Goal: Task Accomplishment & Management: Manage account settings

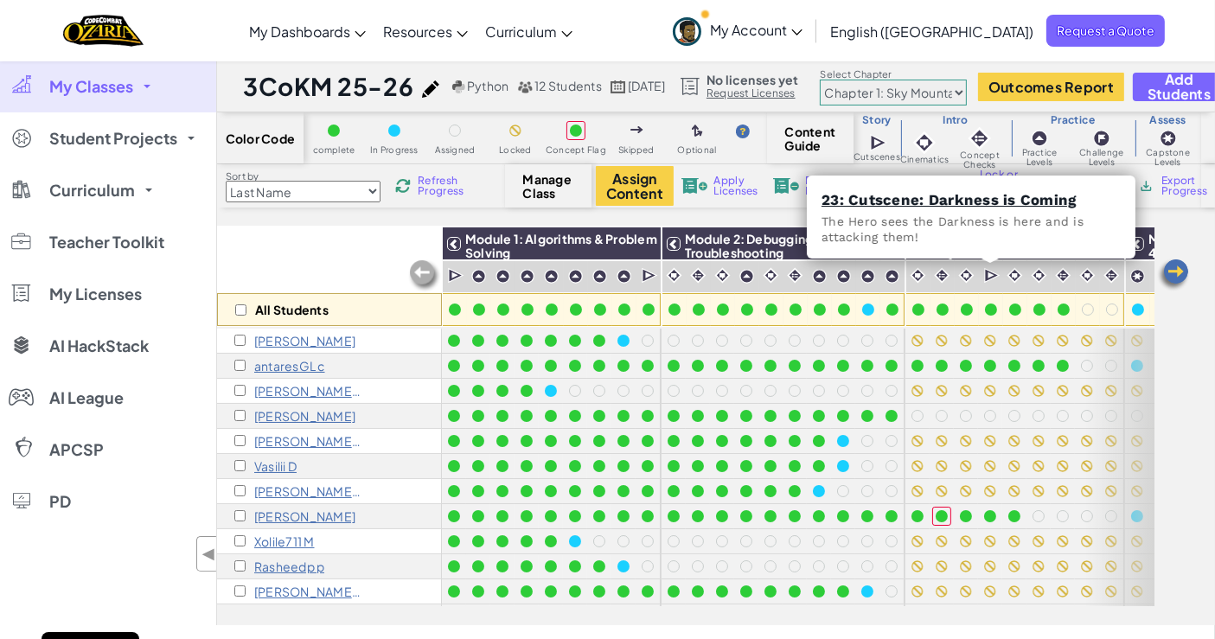
click at [112, 108] on link "My Classes" at bounding box center [108, 87] width 216 height 52
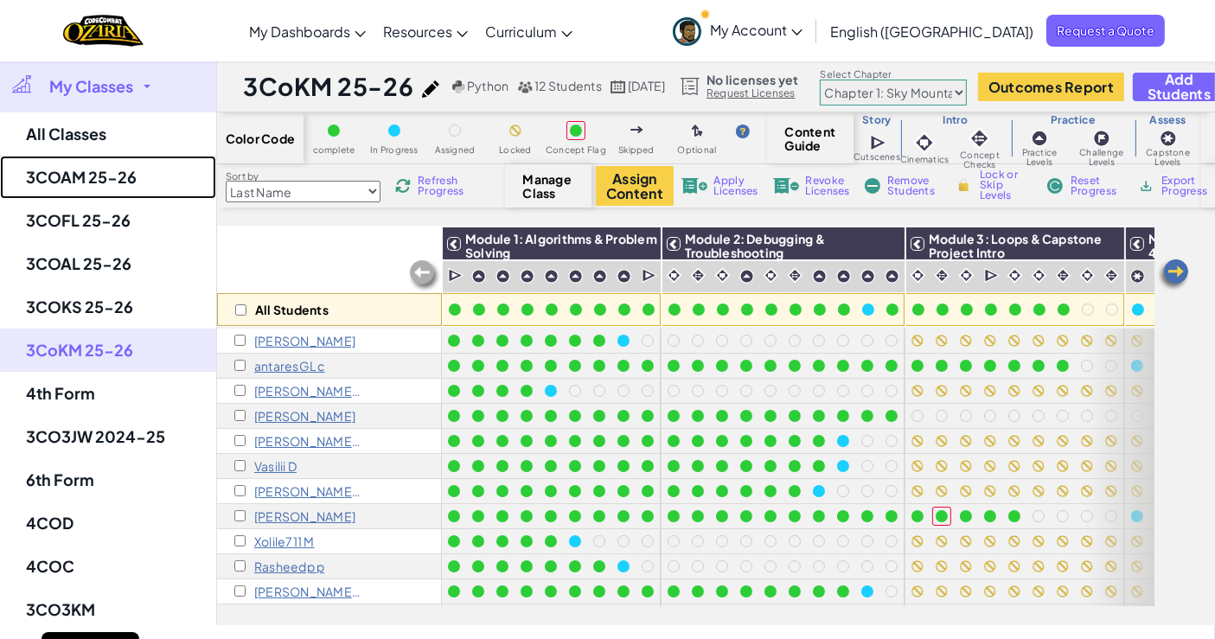
click at [112, 176] on link "3COAM 25-26" at bounding box center [108, 177] width 216 height 43
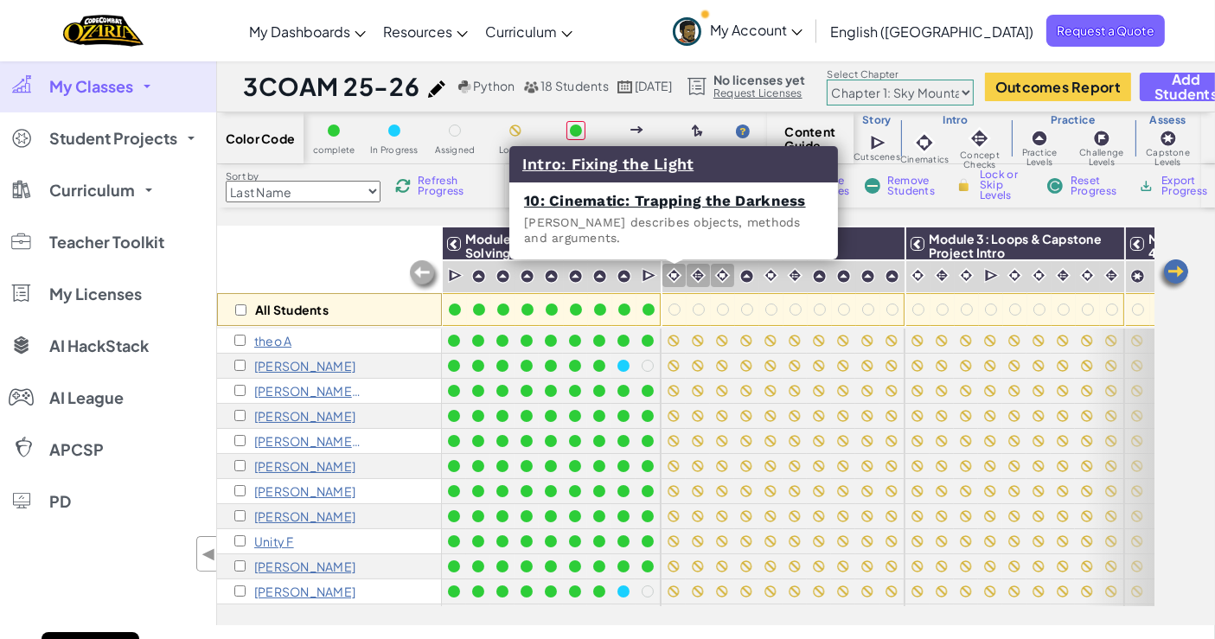
click at [679, 277] on img at bounding box center [674, 275] width 16 height 16
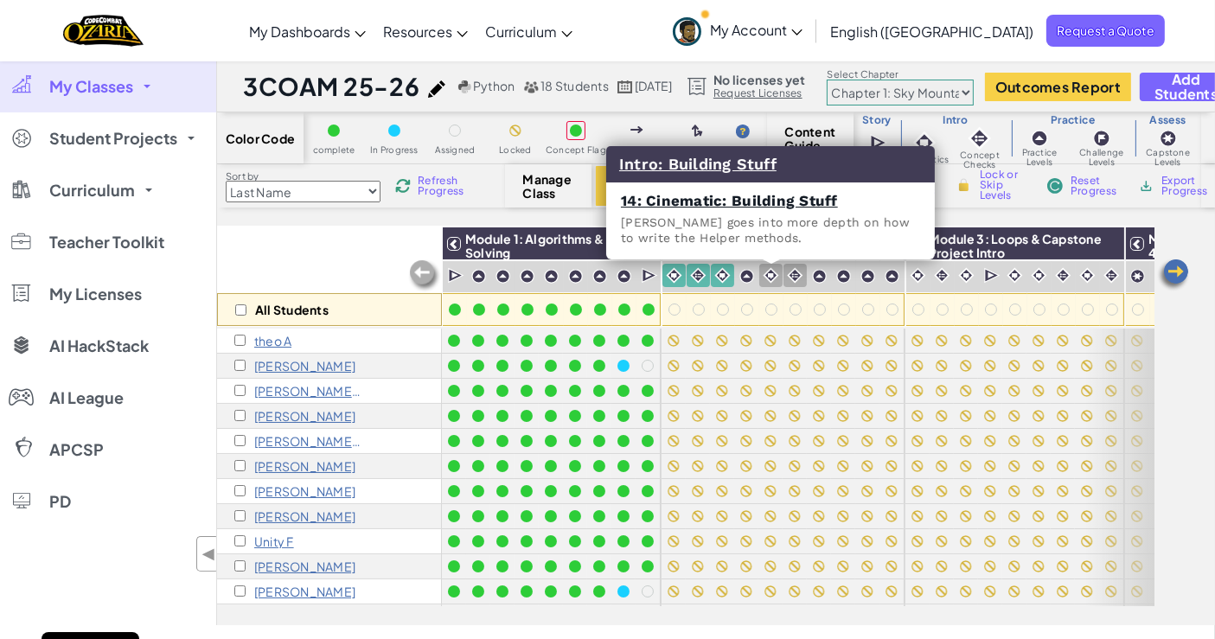
click at [759, 268] on div at bounding box center [770, 275] width 23 height 23
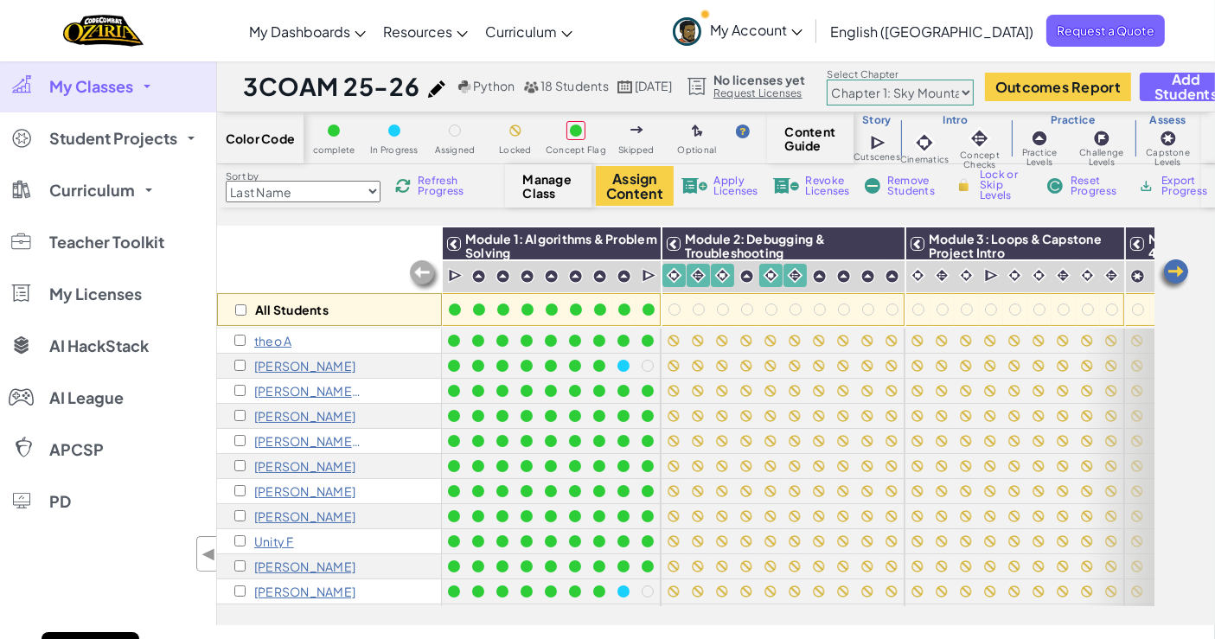
click at [759, 268] on div at bounding box center [770, 275] width 23 height 23
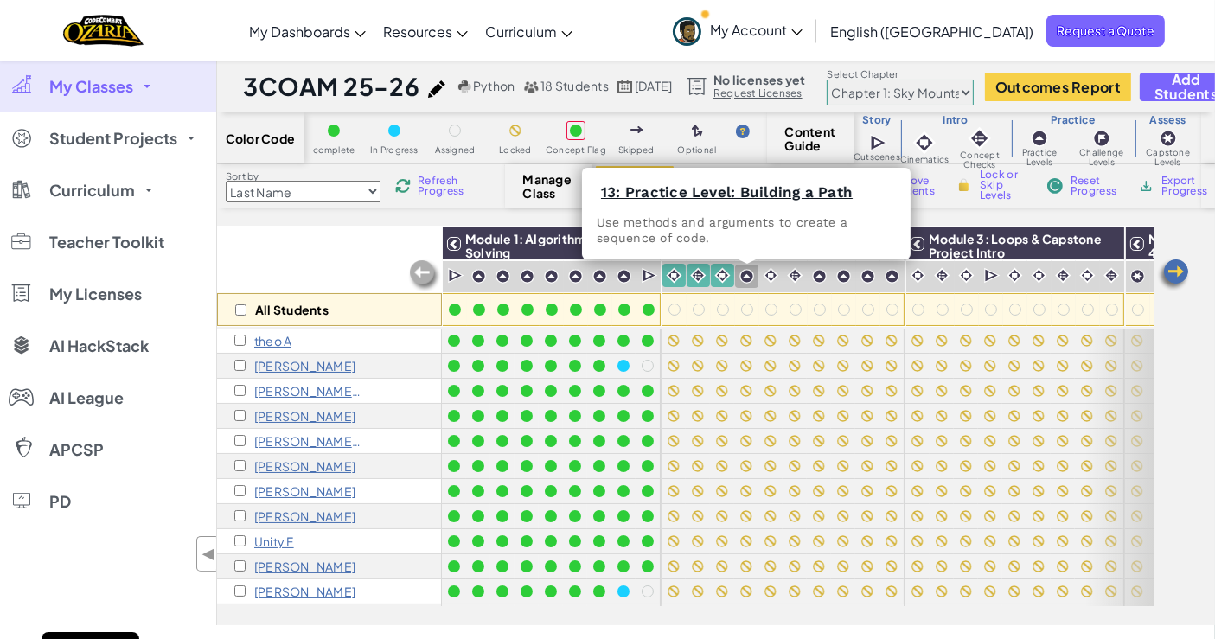
click at [748, 268] on div at bounding box center [746, 276] width 16 height 16
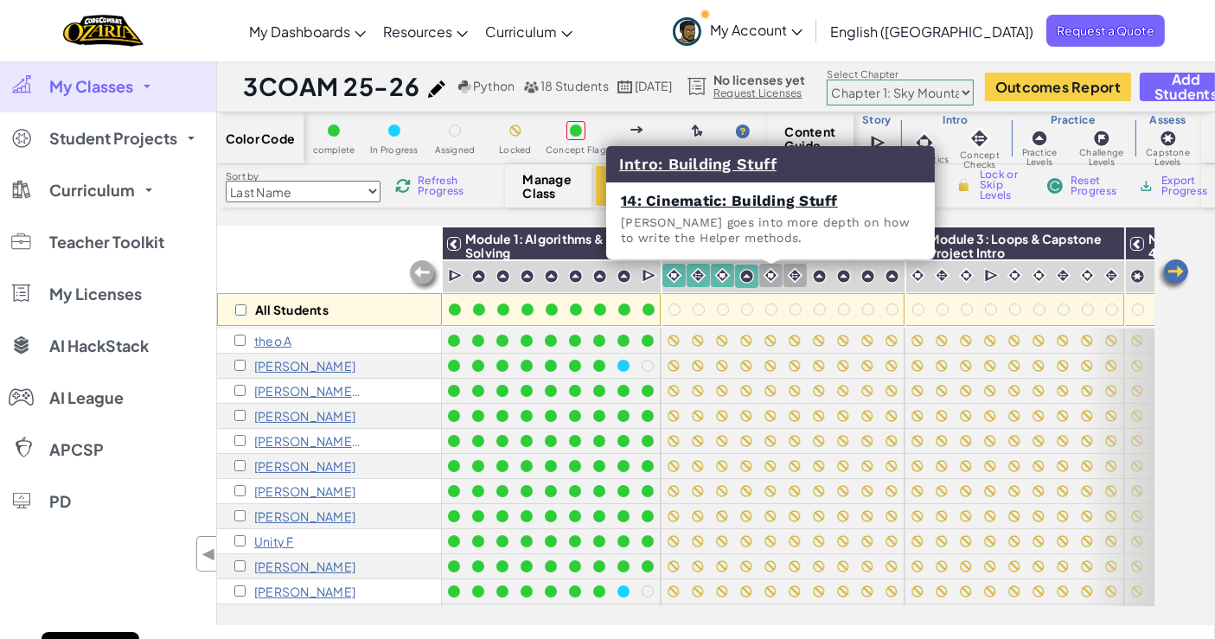
click at [763, 268] on img at bounding box center [771, 275] width 16 height 16
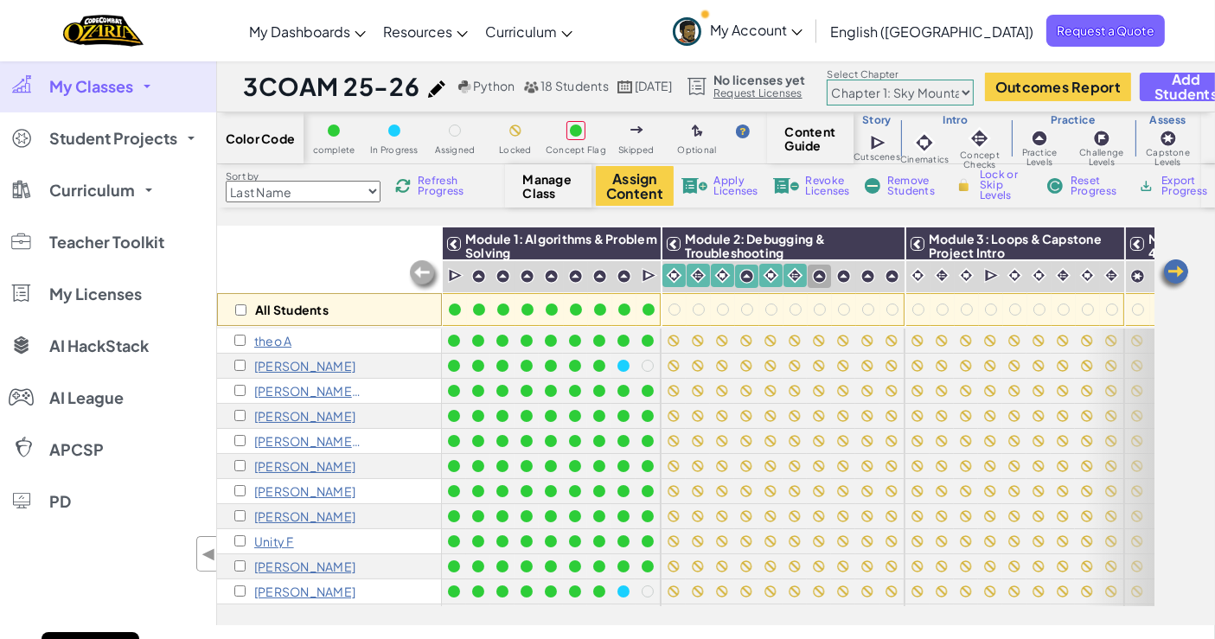
click at [812, 269] on img at bounding box center [819, 276] width 15 height 15
click at [861, 269] on img at bounding box center [867, 276] width 15 height 15
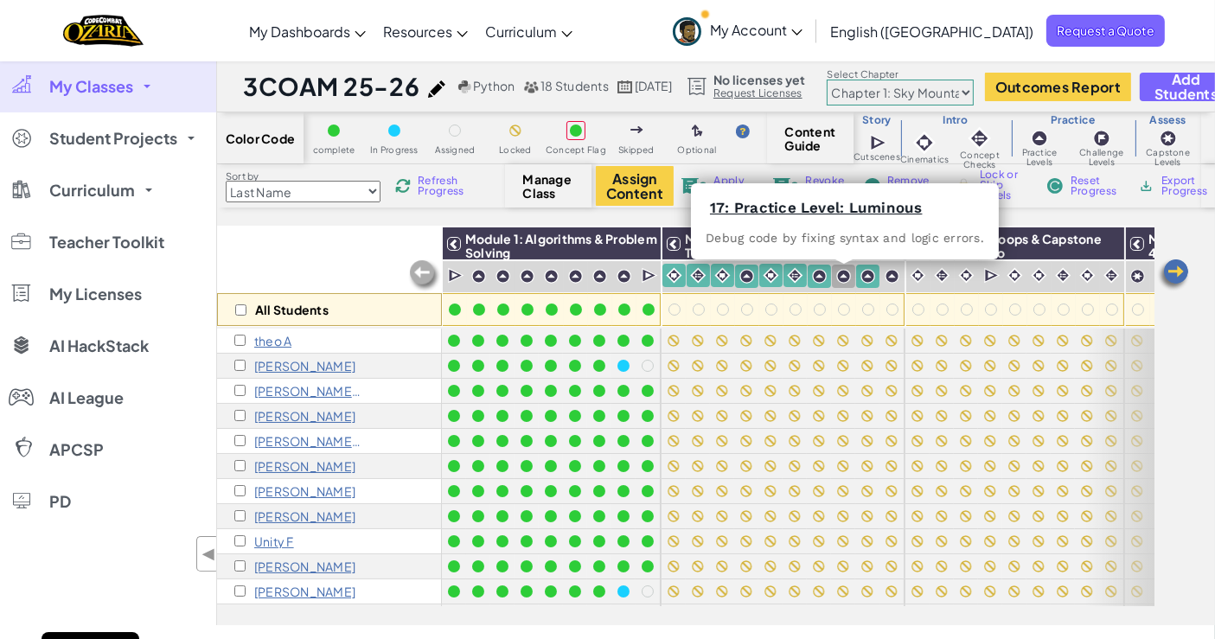
click at [848, 274] on img at bounding box center [843, 276] width 15 height 15
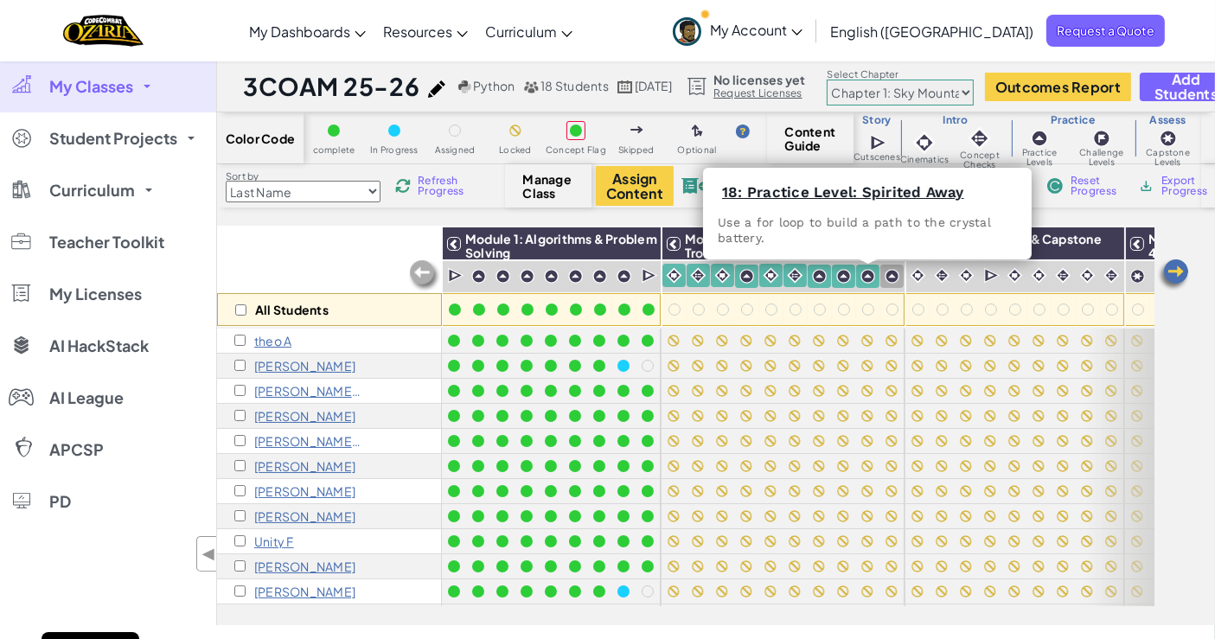
click at [886, 272] on img at bounding box center [891, 276] width 15 height 15
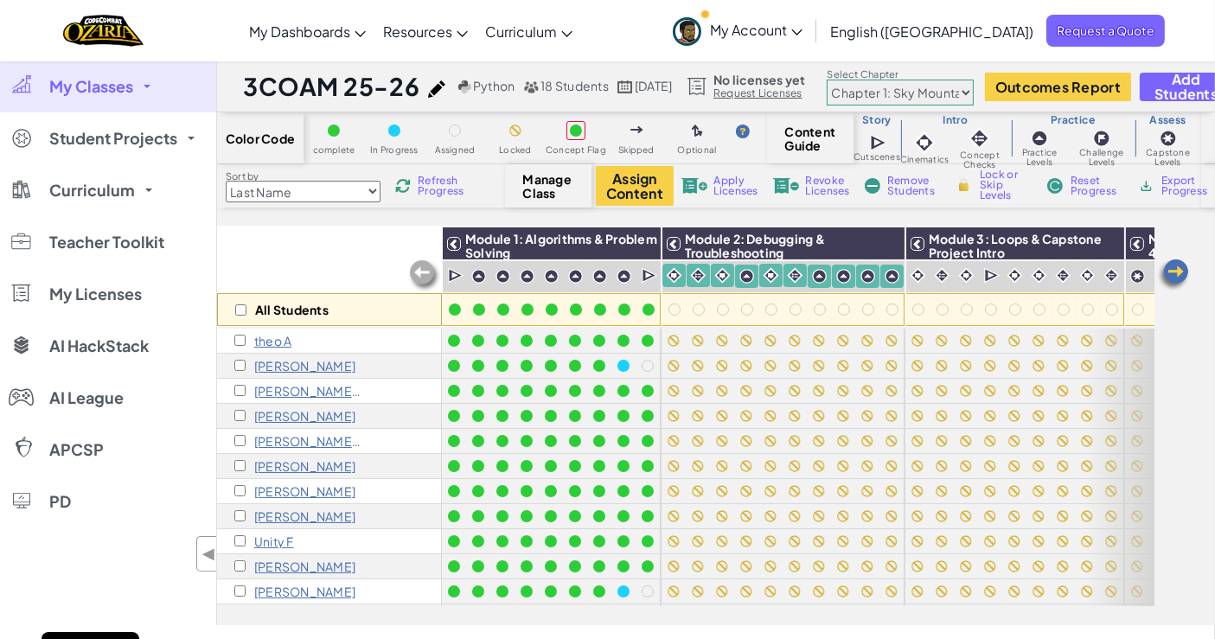
click at [988, 183] on span "Lock or Skip Levels" at bounding box center [1005, 184] width 51 height 31
checkbox input "true"
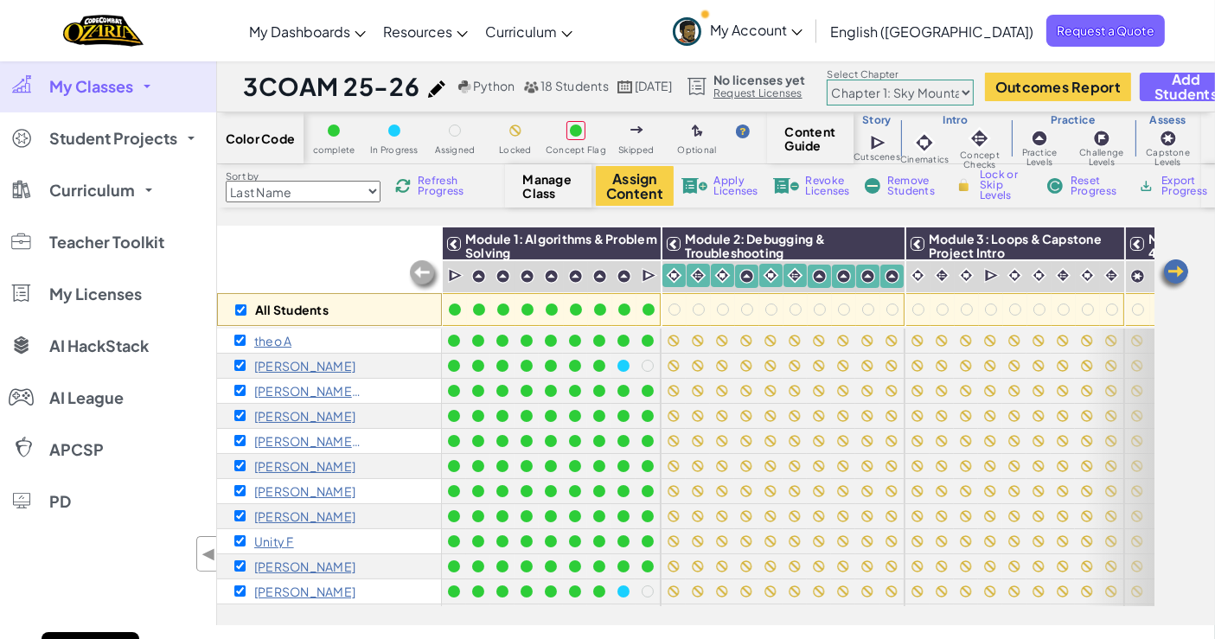
checkbox input "true"
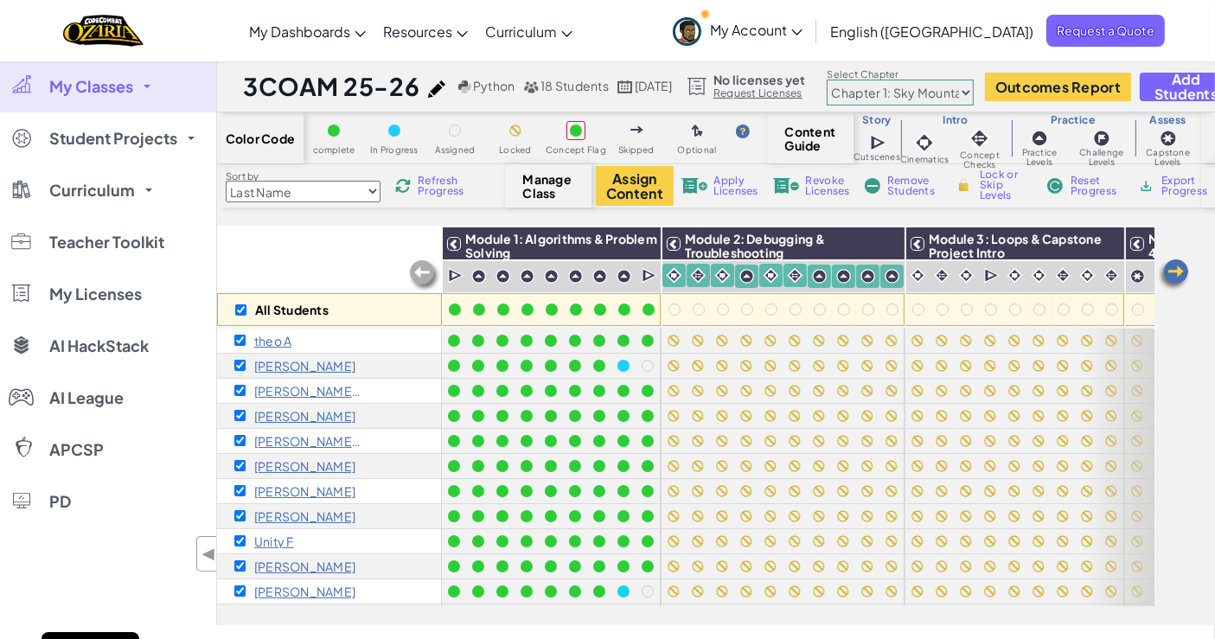
checkbox input "true"
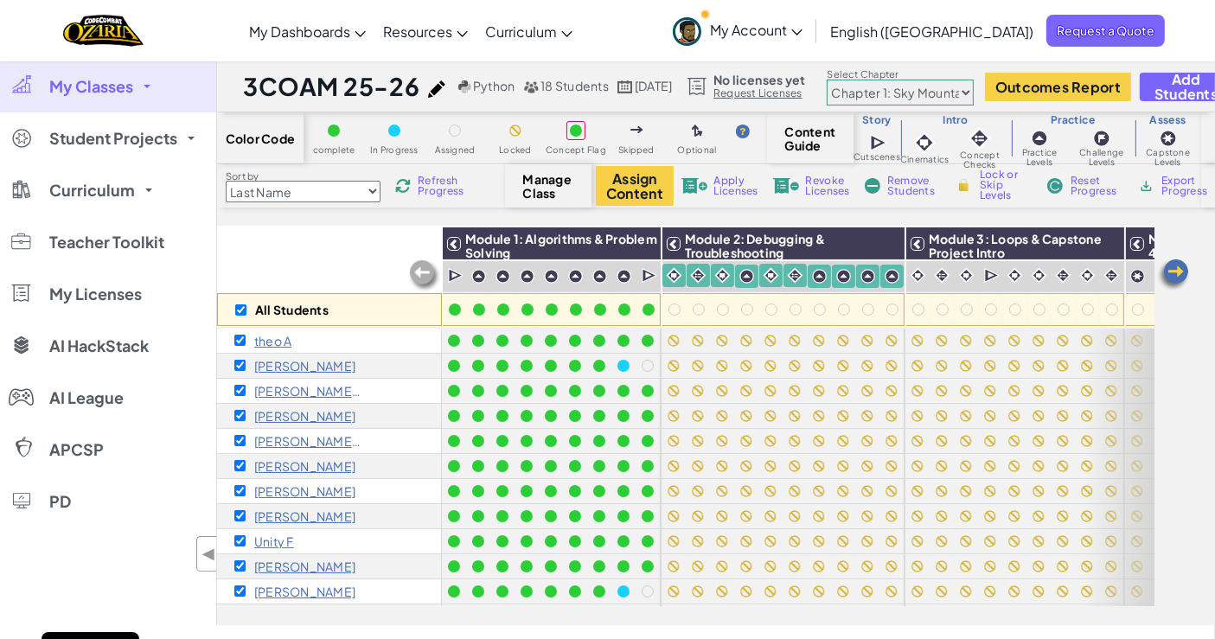
checkbox input "true"
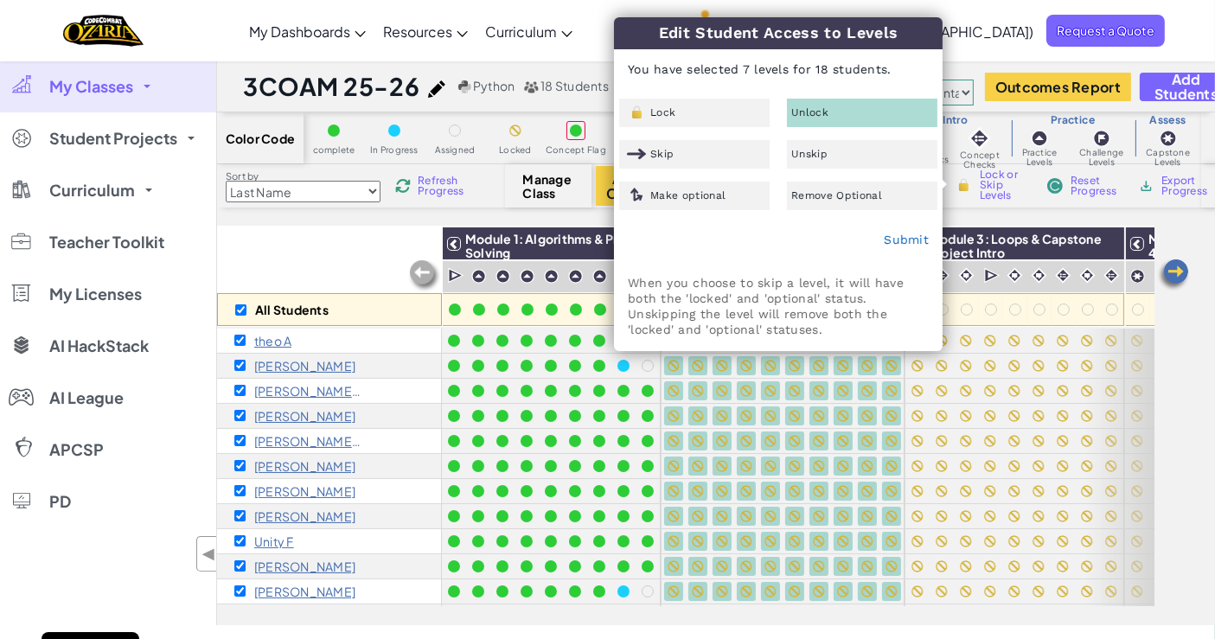
click at [841, 105] on div "Unlock" at bounding box center [862, 113] width 150 height 29
click at [892, 243] on link "Submit" at bounding box center [906, 240] width 45 height 14
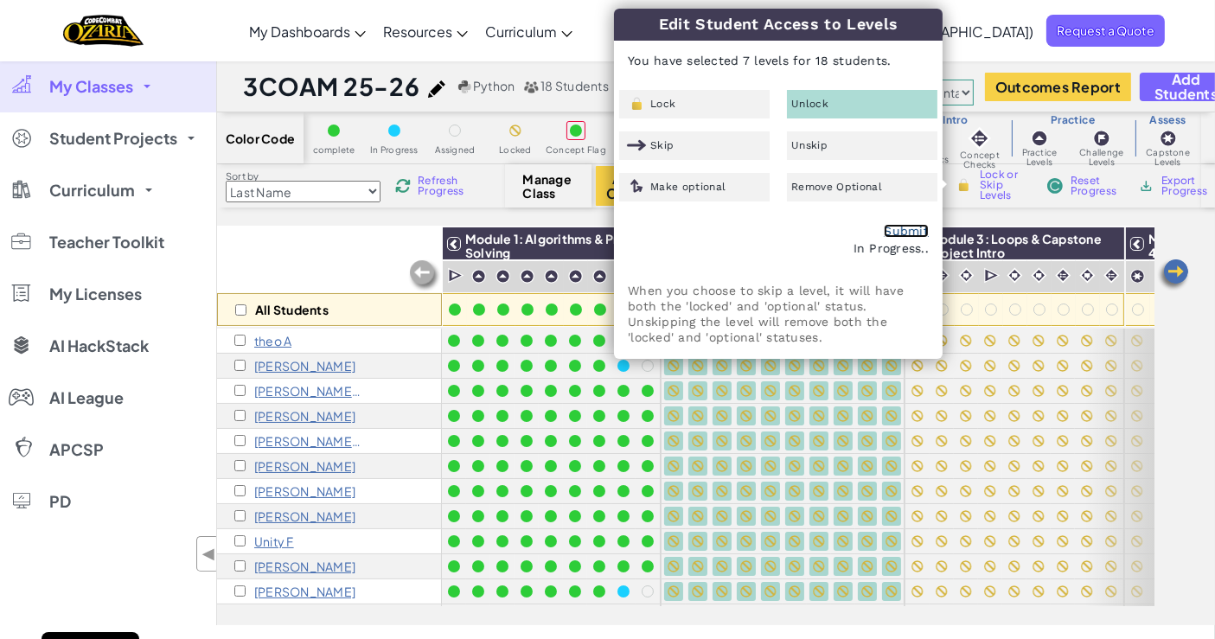
checkbox input "false"
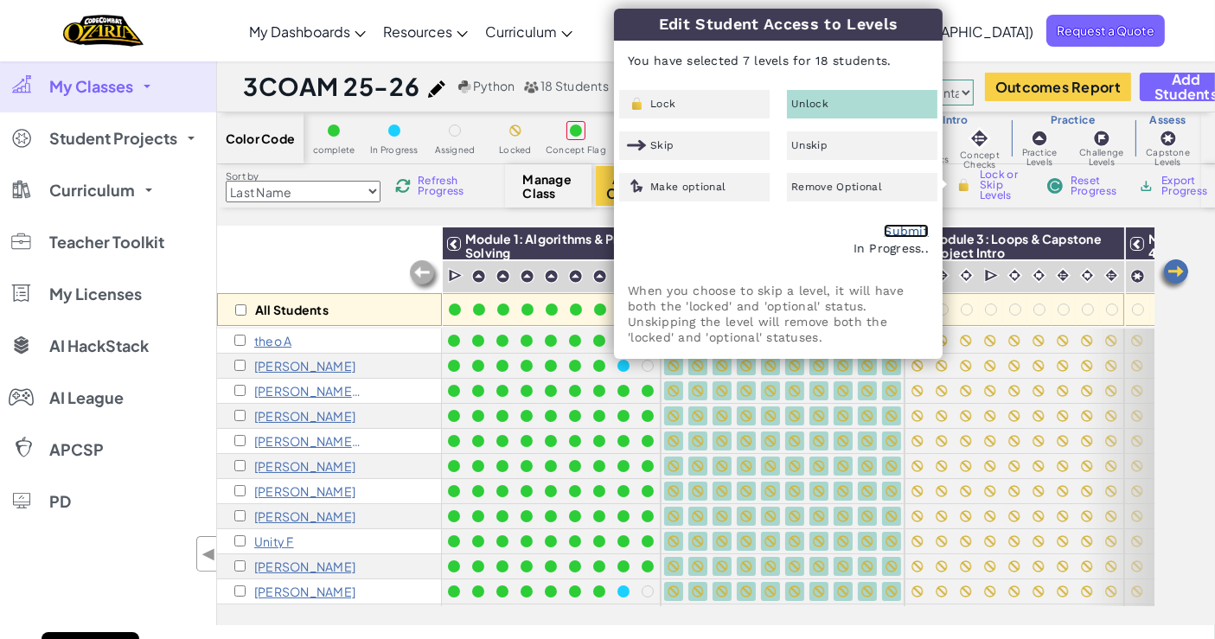
checkbox input "false"
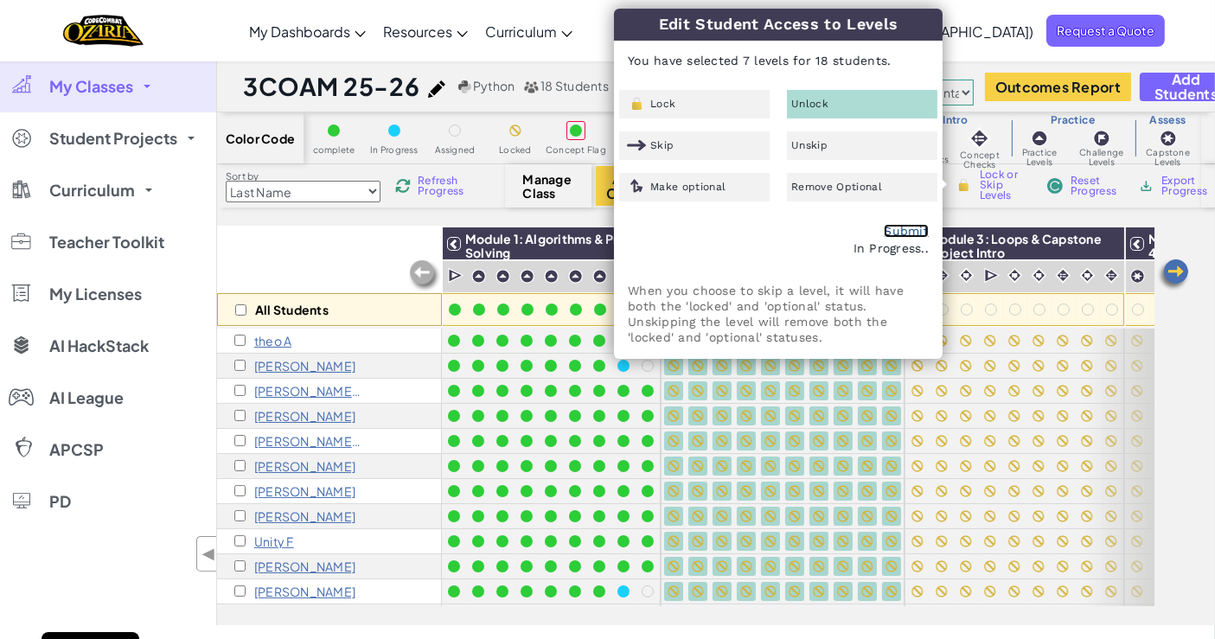
checkbox input "false"
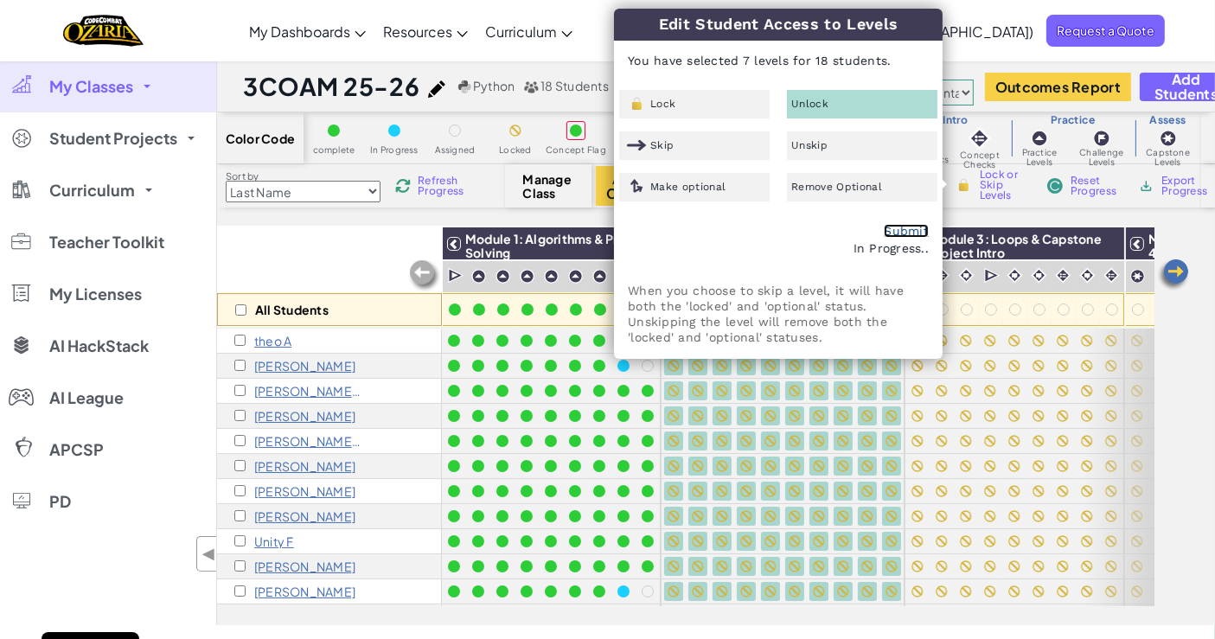
checkbox input "false"
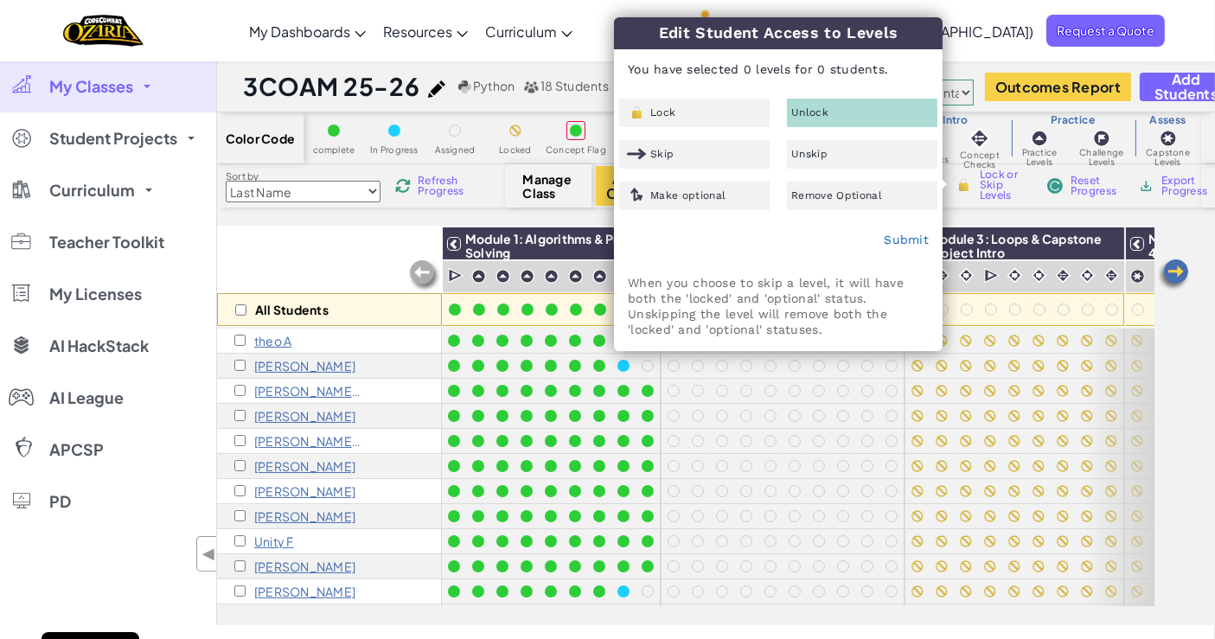
click at [1176, 224] on div "Color Code complete In Progress Assigned Locked Concept Flag Skipped Optional C…" at bounding box center [716, 368] width 998 height 513
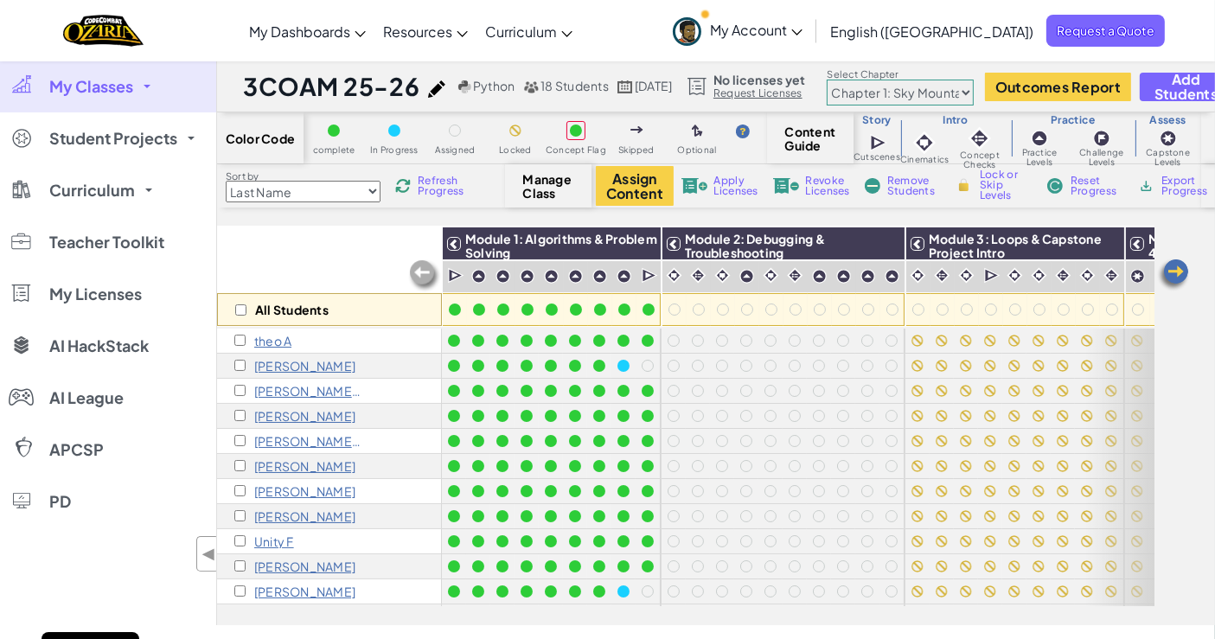
click at [1188, 81] on span "Add Students" at bounding box center [1185, 86] width 63 height 29
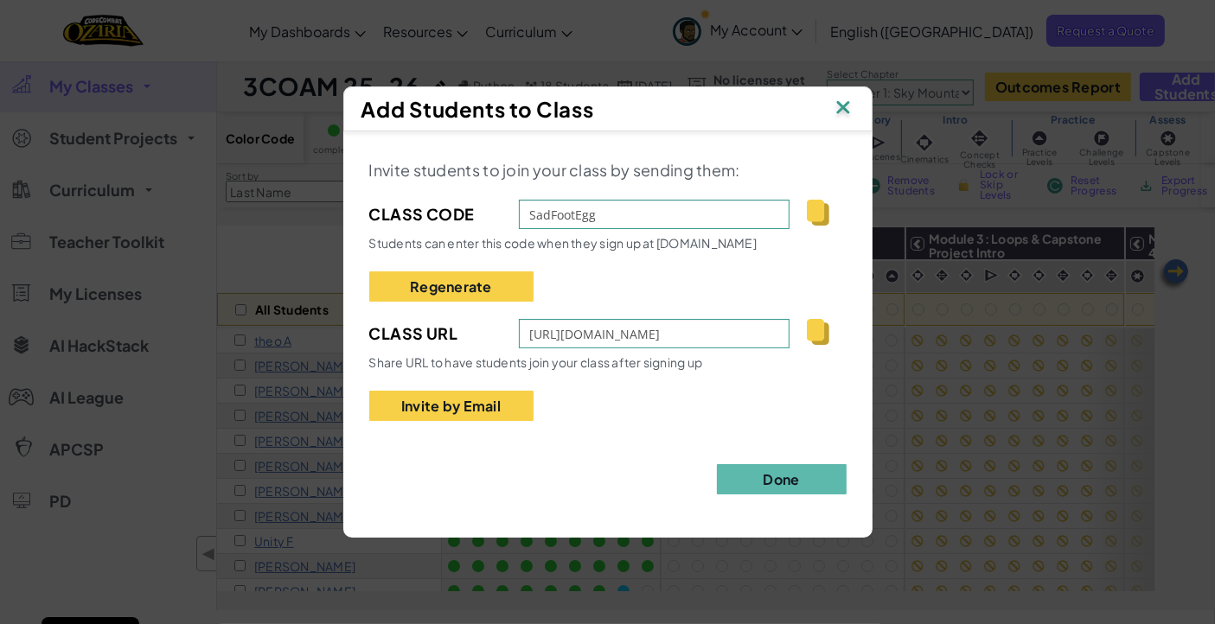
click at [813, 329] on img at bounding box center [818, 332] width 22 height 26
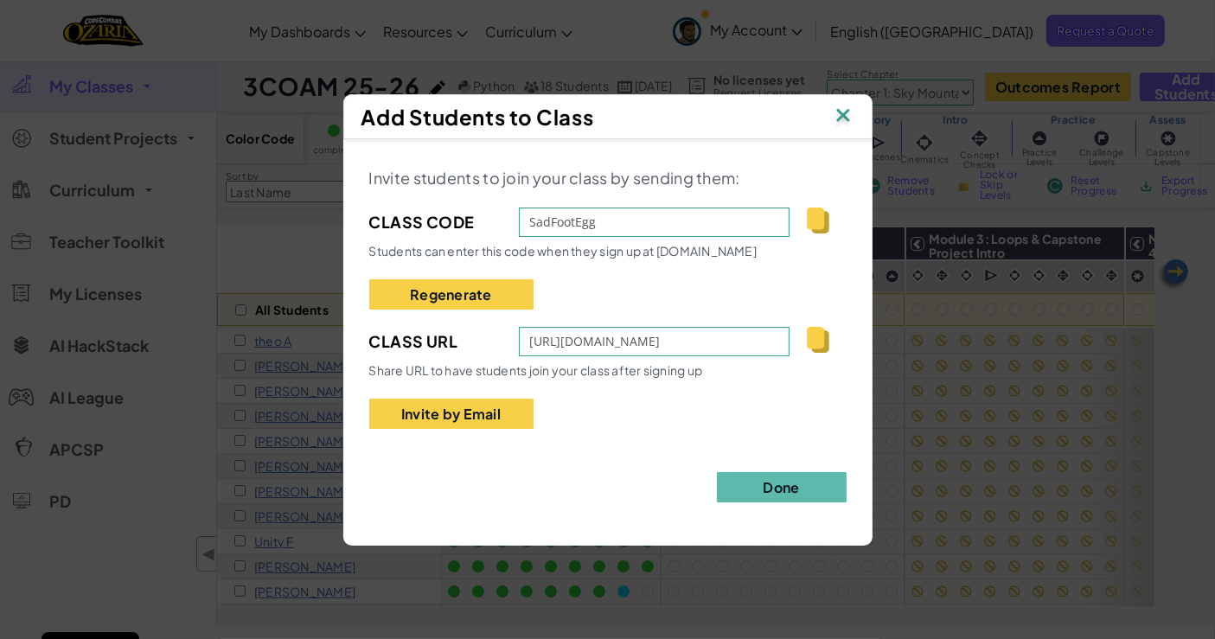
click at [847, 112] on img at bounding box center [843, 117] width 22 height 26
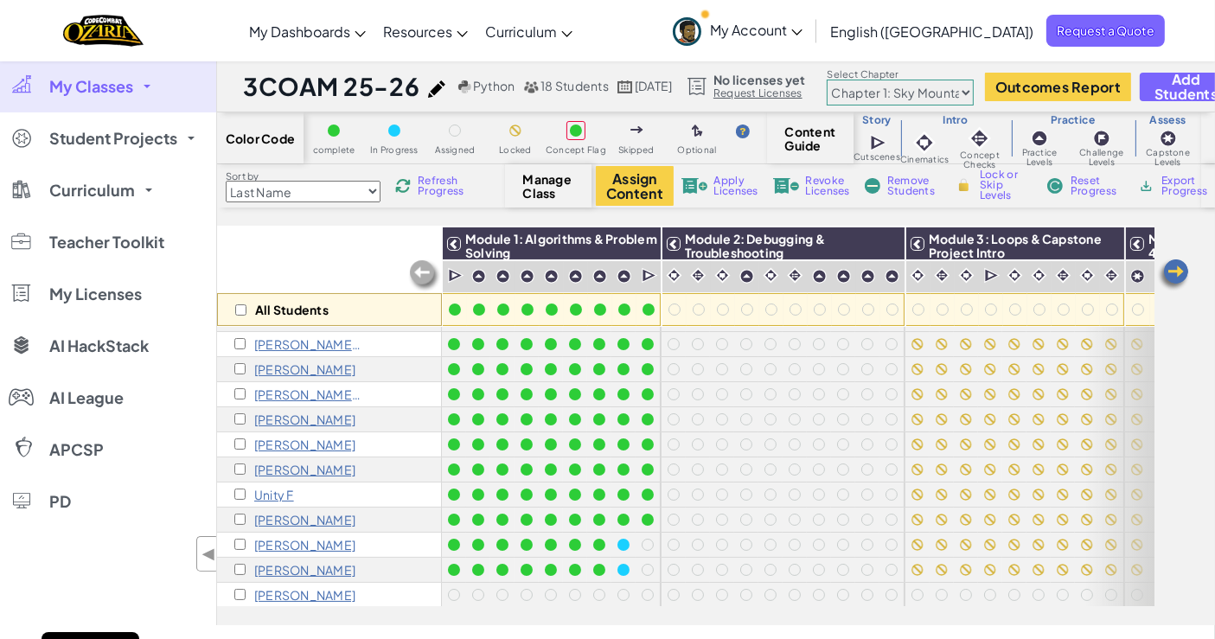
scroll to position [49, 0]
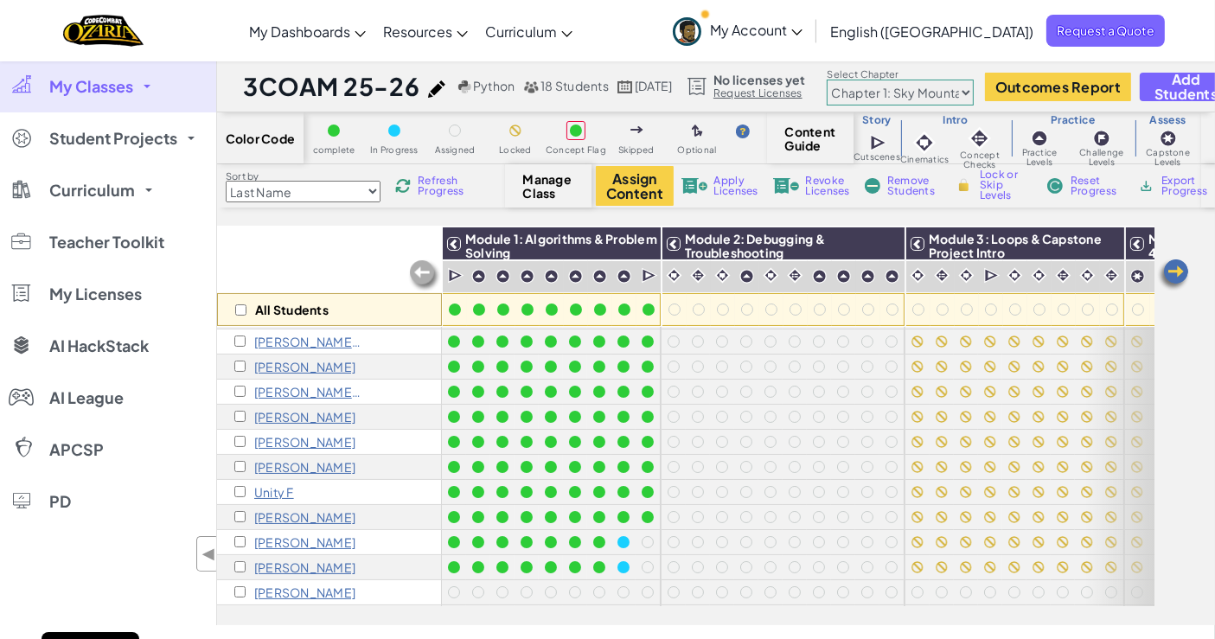
click at [271, 470] on p "[PERSON_NAME]" at bounding box center [304, 467] width 101 height 14
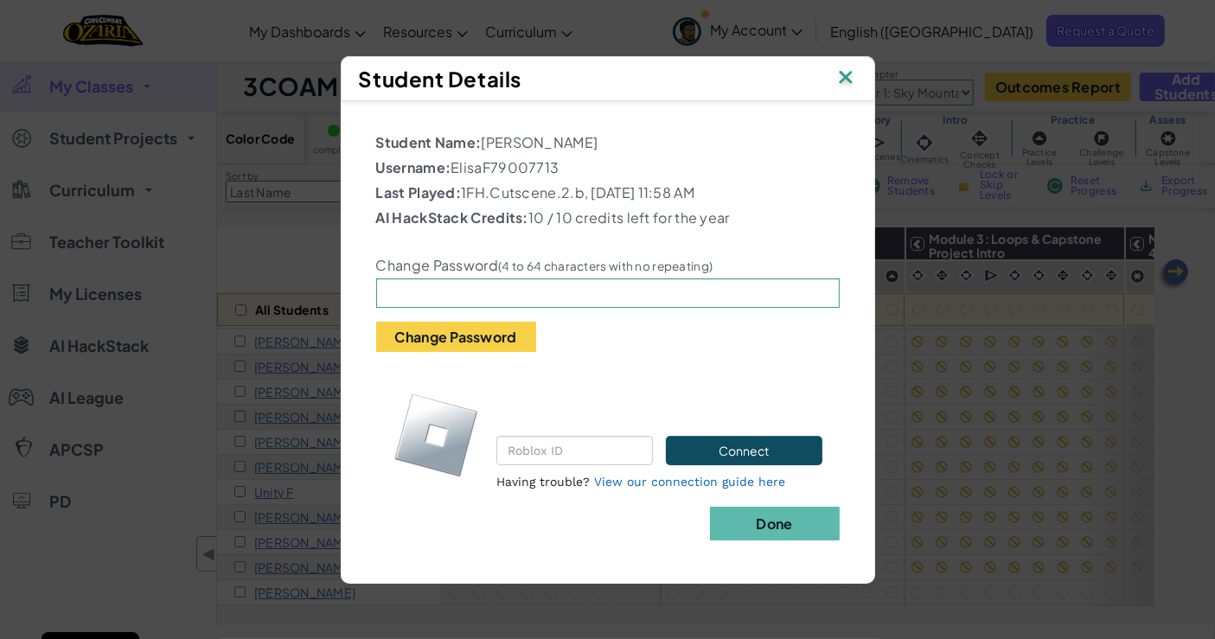
drag, startPoint x: 451, startPoint y: 155, endPoint x: 596, endPoint y: 160, distance: 144.5
click at [596, 160] on p "Username: ElisaF79007713" at bounding box center [607, 167] width 463 height 21
click at [452, 307] on input "text" at bounding box center [607, 292] width 463 height 29
type input "Edinburgh"
click at [476, 344] on button "Change Password" at bounding box center [456, 337] width 160 height 30
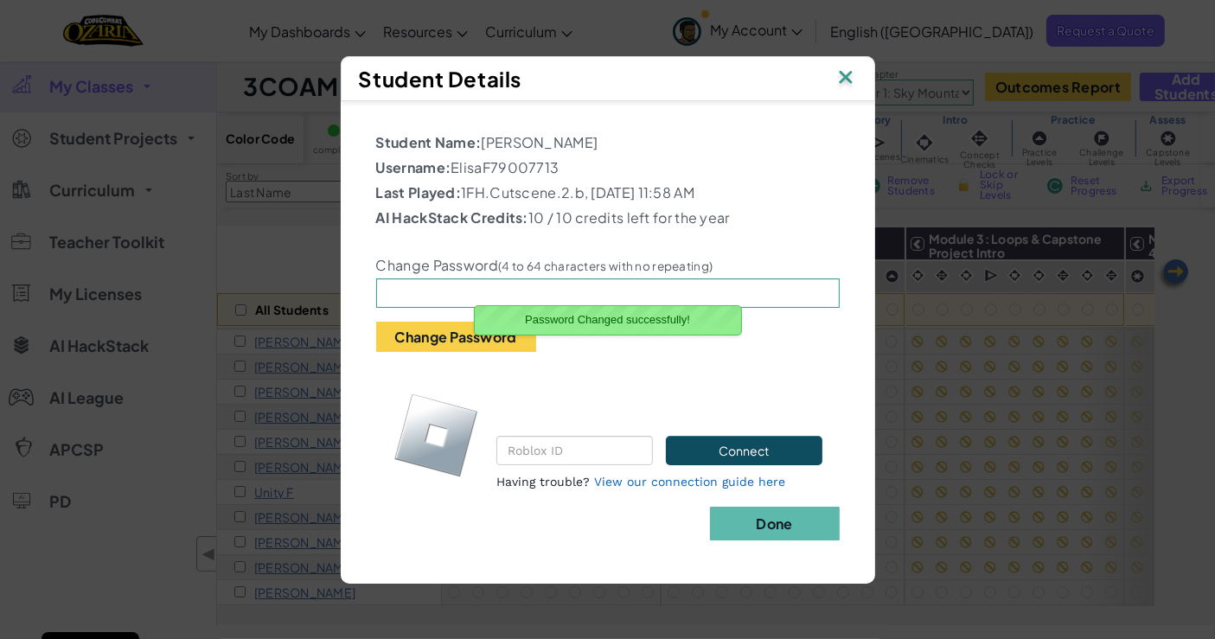
click at [782, 533] on b "Done" at bounding box center [774, 523] width 36 height 18
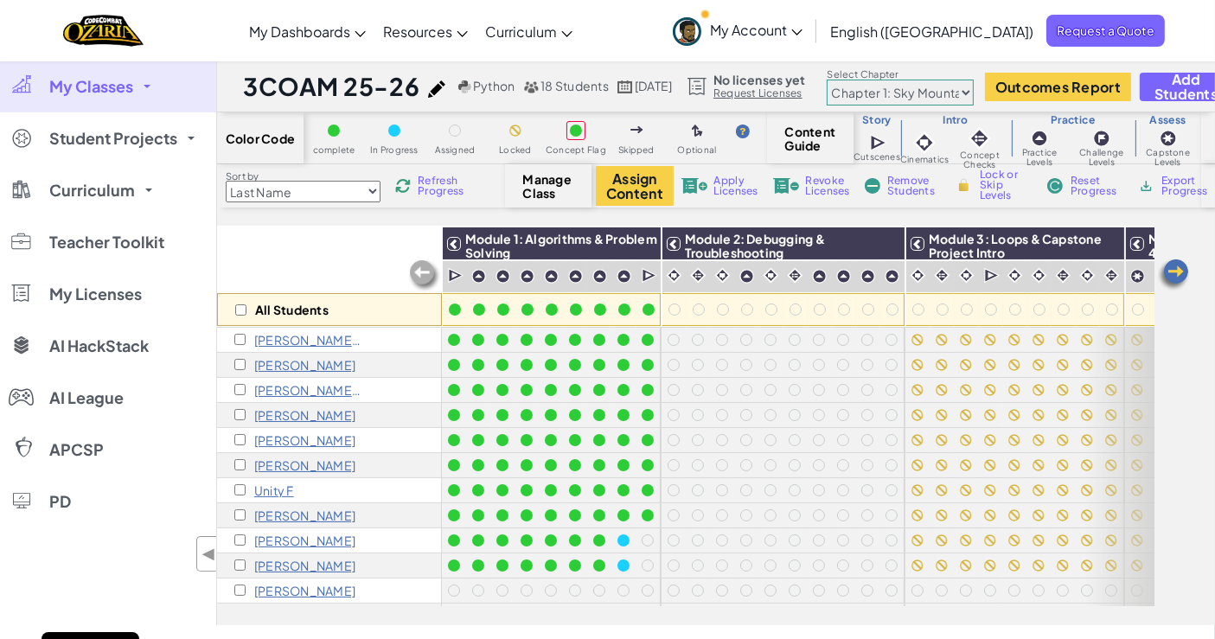
scroll to position [55, 0]
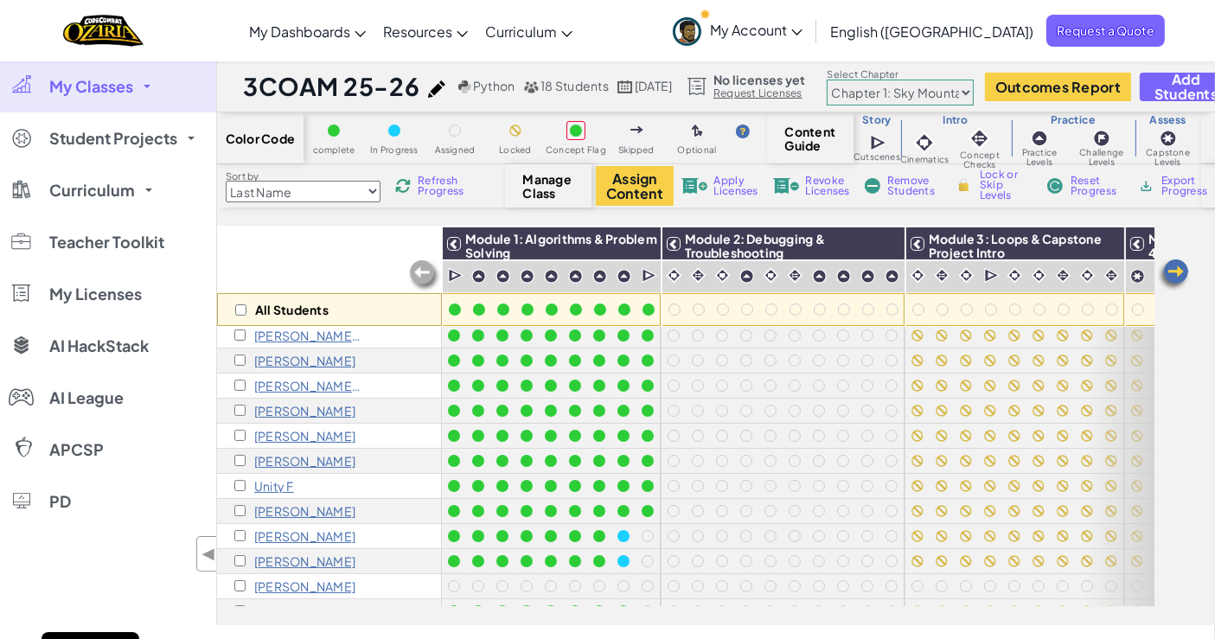
click at [271, 508] on p "[PERSON_NAME]" at bounding box center [304, 511] width 101 height 14
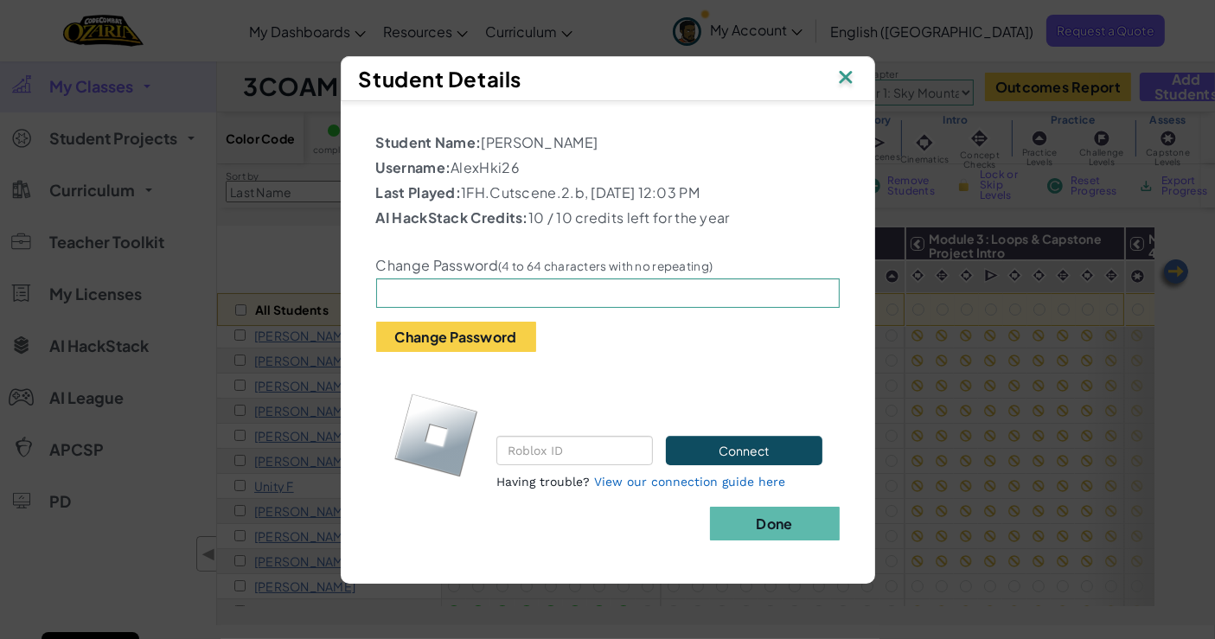
click at [490, 157] on p "Username: AlexHki26" at bounding box center [607, 167] width 463 height 21
click at [859, 68] on div "Student Details" at bounding box center [608, 78] width 534 height 45
click at [841, 69] on img at bounding box center [845, 79] width 22 height 26
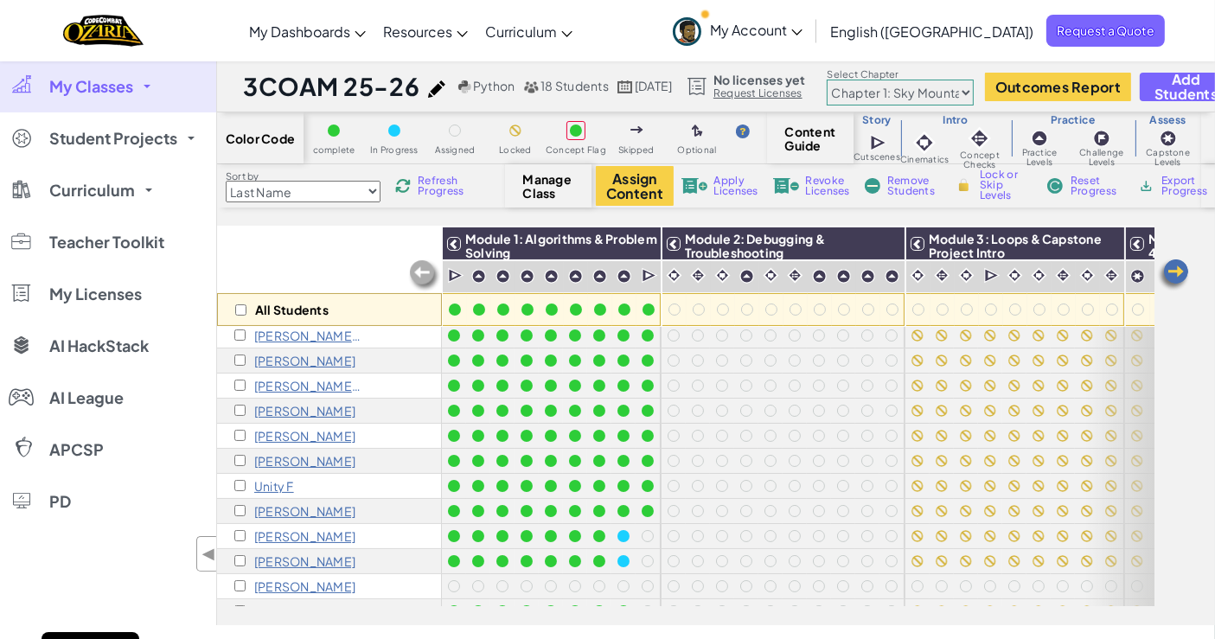
scroll to position [187, 0]
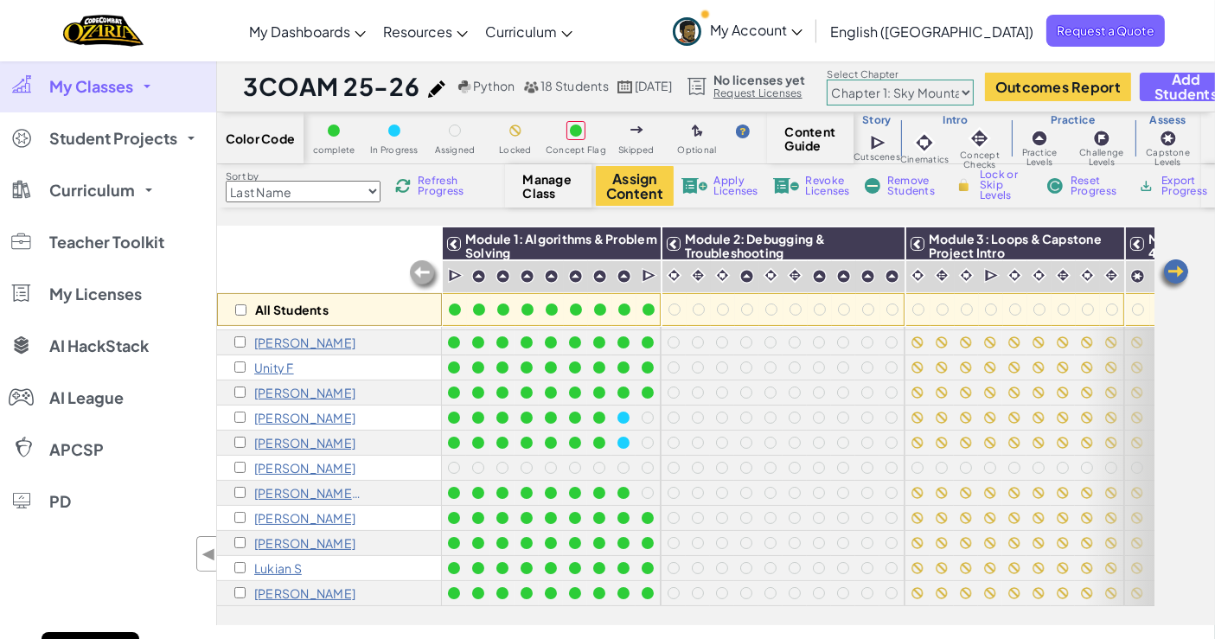
click at [265, 511] on p "[PERSON_NAME]" at bounding box center [304, 518] width 101 height 14
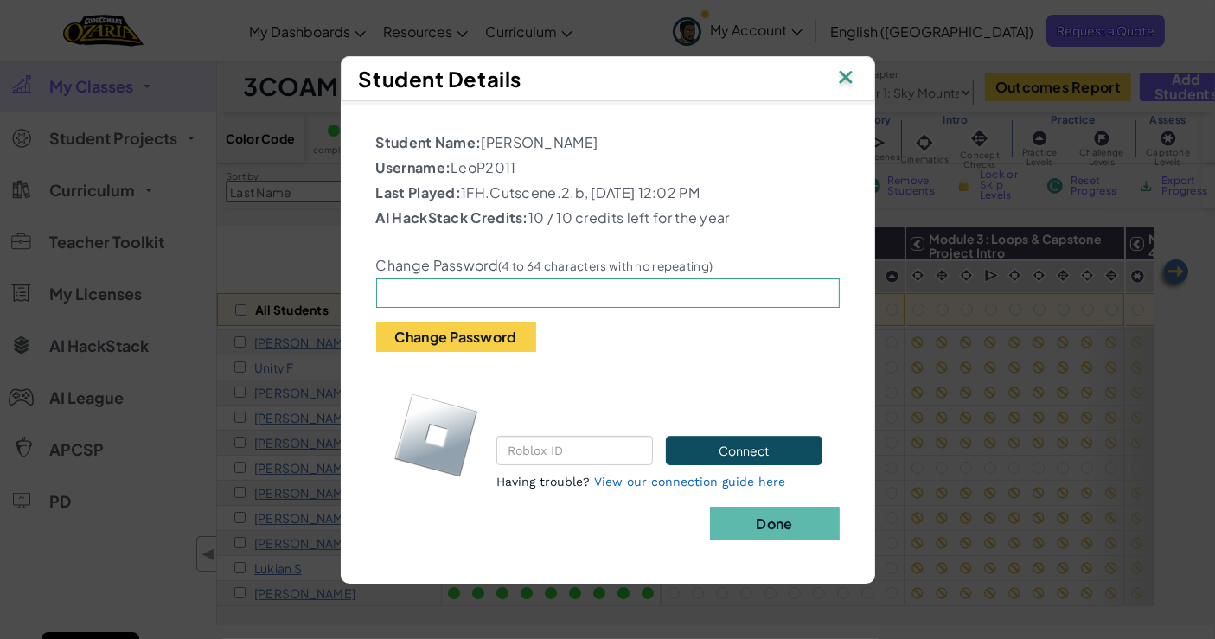
click at [489, 157] on p "Username: LeoP2011" at bounding box center [607, 167] width 463 height 21
click at [611, 303] on input "text" at bounding box center [607, 292] width 463 height 29
type input "Edinburgh"
click at [504, 352] on button "Change Password" at bounding box center [456, 337] width 160 height 30
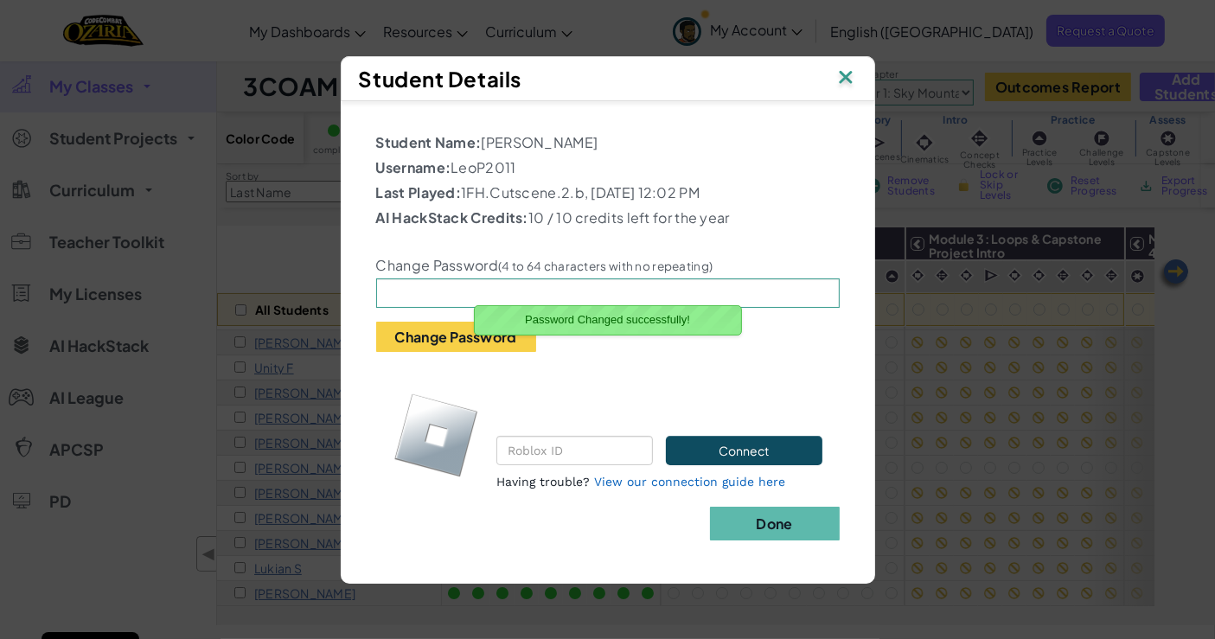
click at [754, 537] on button "Done" at bounding box center [775, 524] width 130 height 34
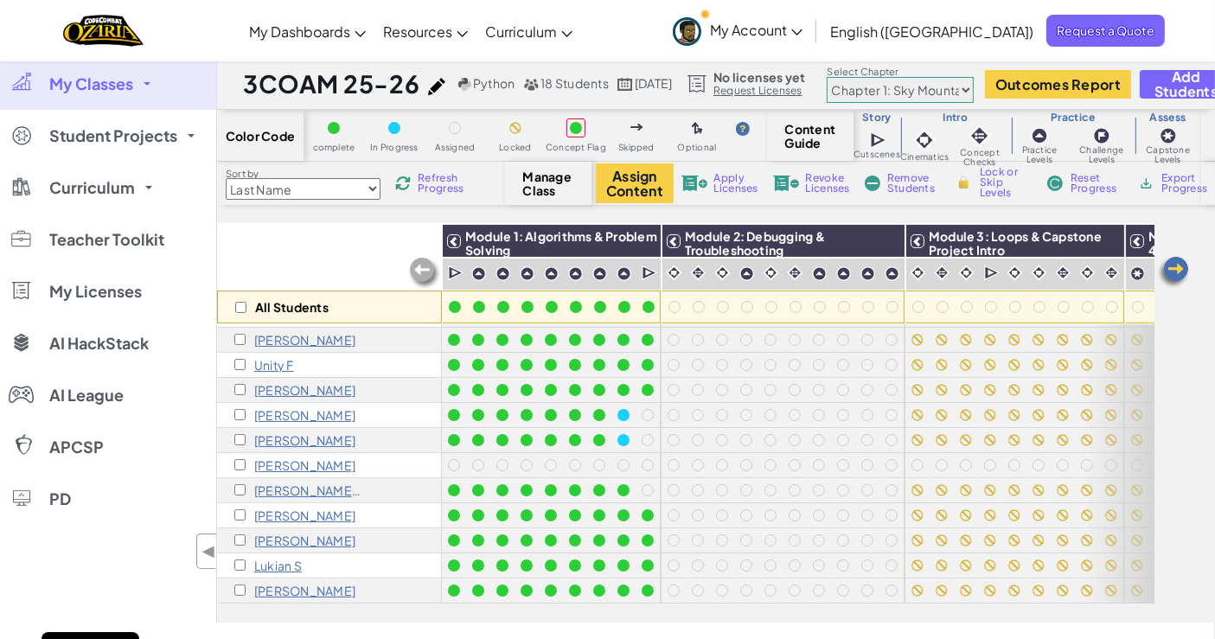
scroll to position [0, 0]
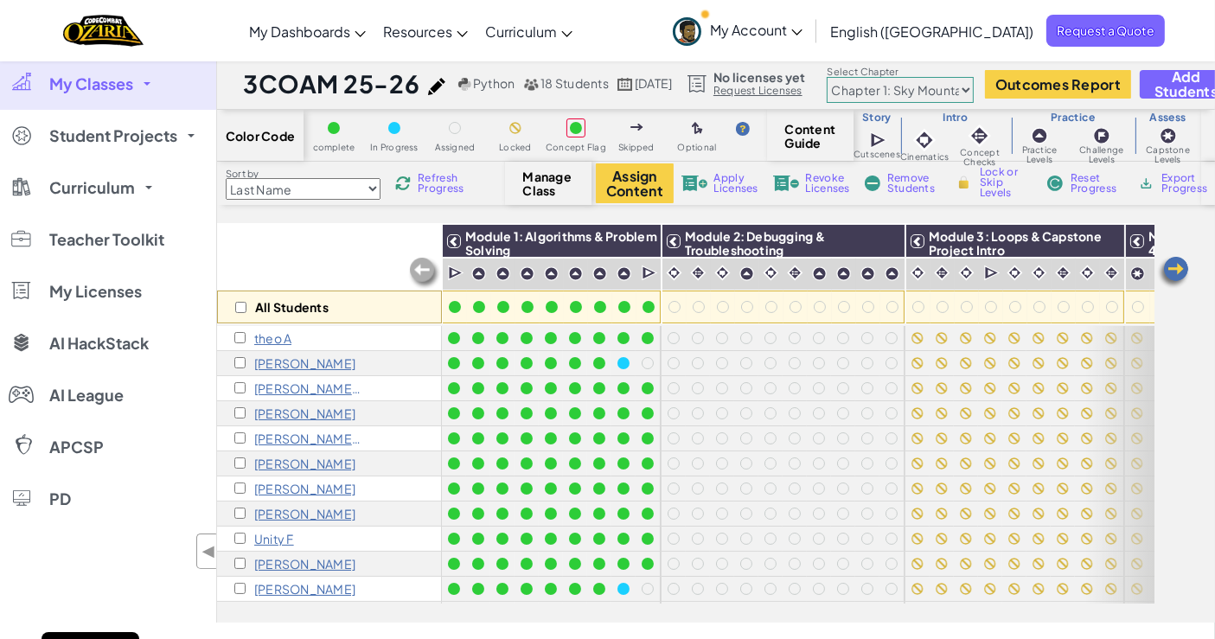
click at [280, 340] on p "theo A" at bounding box center [272, 338] width 37 height 14
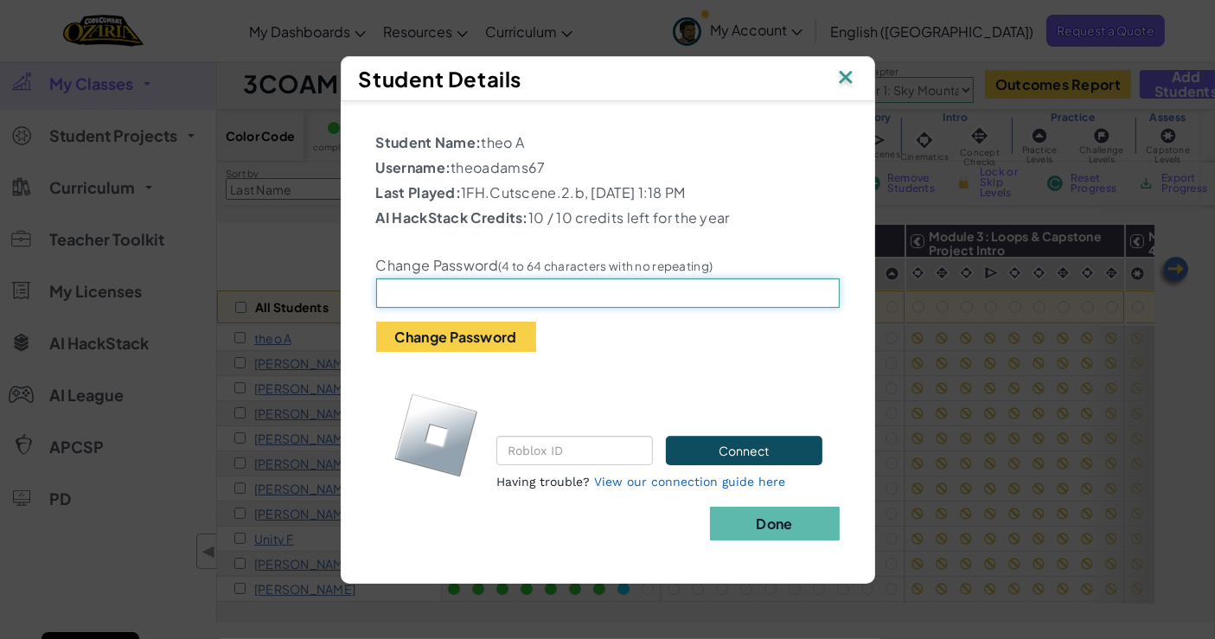
click at [438, 303] on input "text" at bounding box center [607, 292] width 463 height 29
type input "Edinburgh"
click at [452, 340] on button "Change Password" at bounding box center [456, 337] width 160 height 30
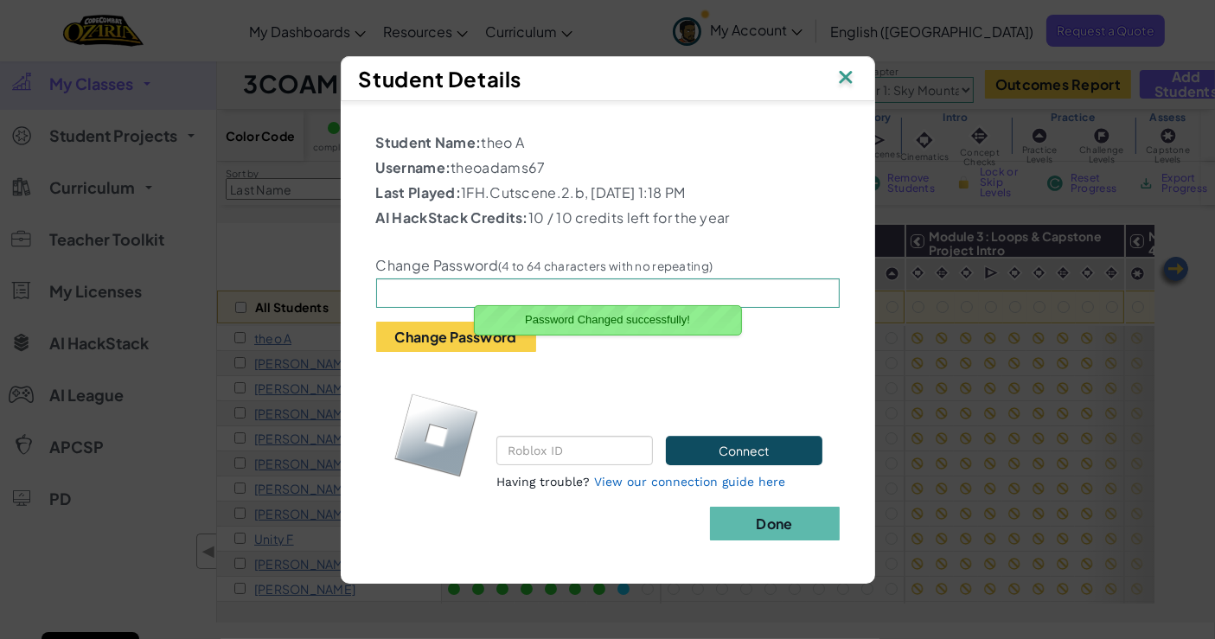
click at [776, 533] on b "Done" at bounding box center [774, 523] width 36 height 18
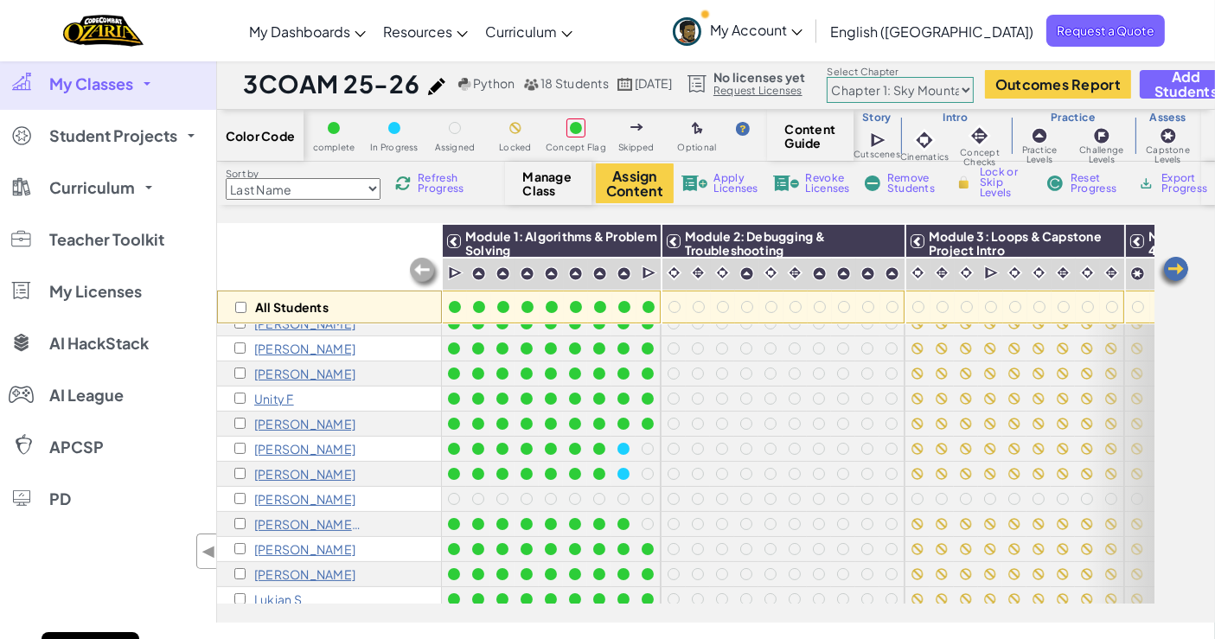
scroll to position [142, 0]
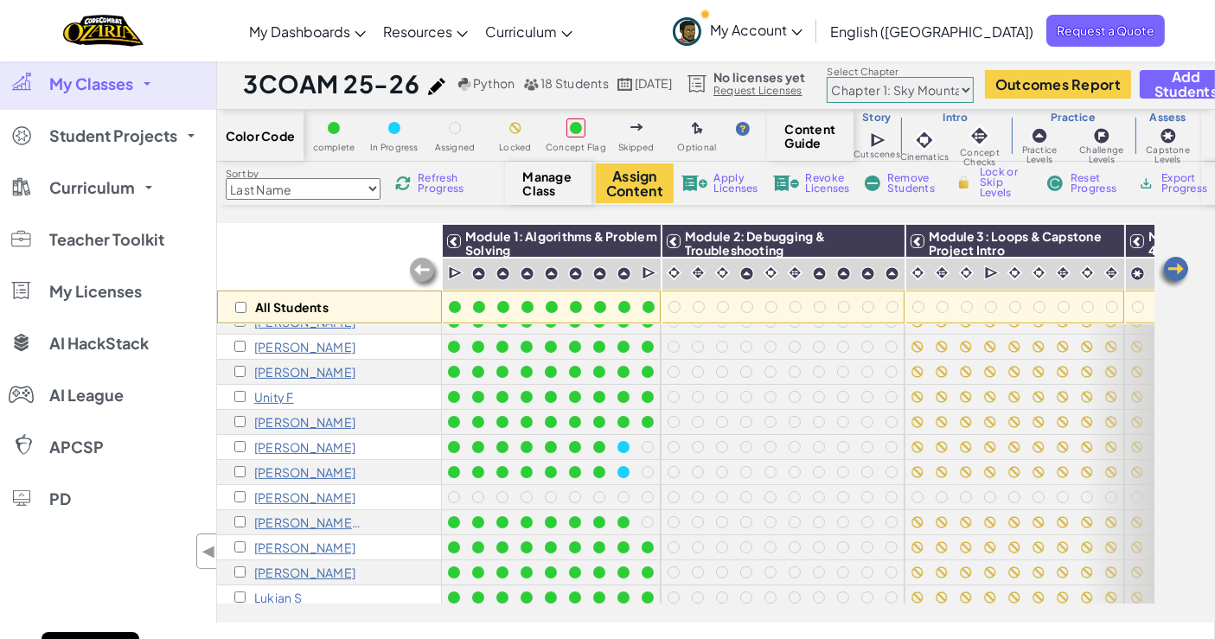
click at [284, 473] on p "[PERSON_NAME]" at bounding box center [304, 472] width 101 height 14
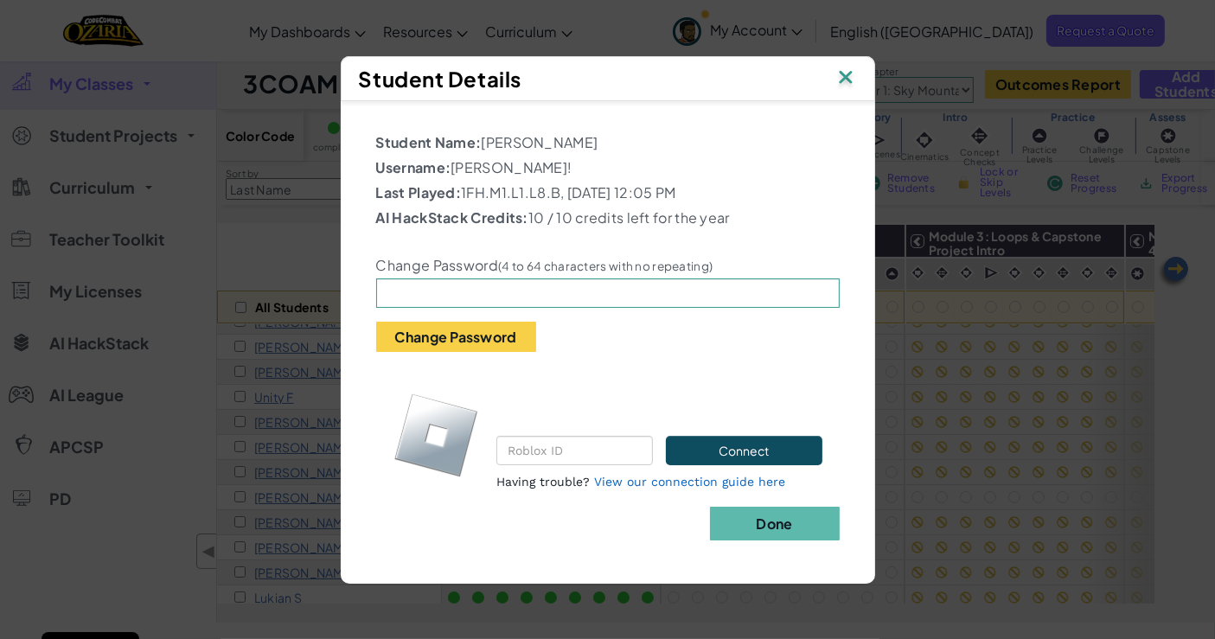
click at [846, 86] on img at bounding box center [845, 79] width 22 height 26
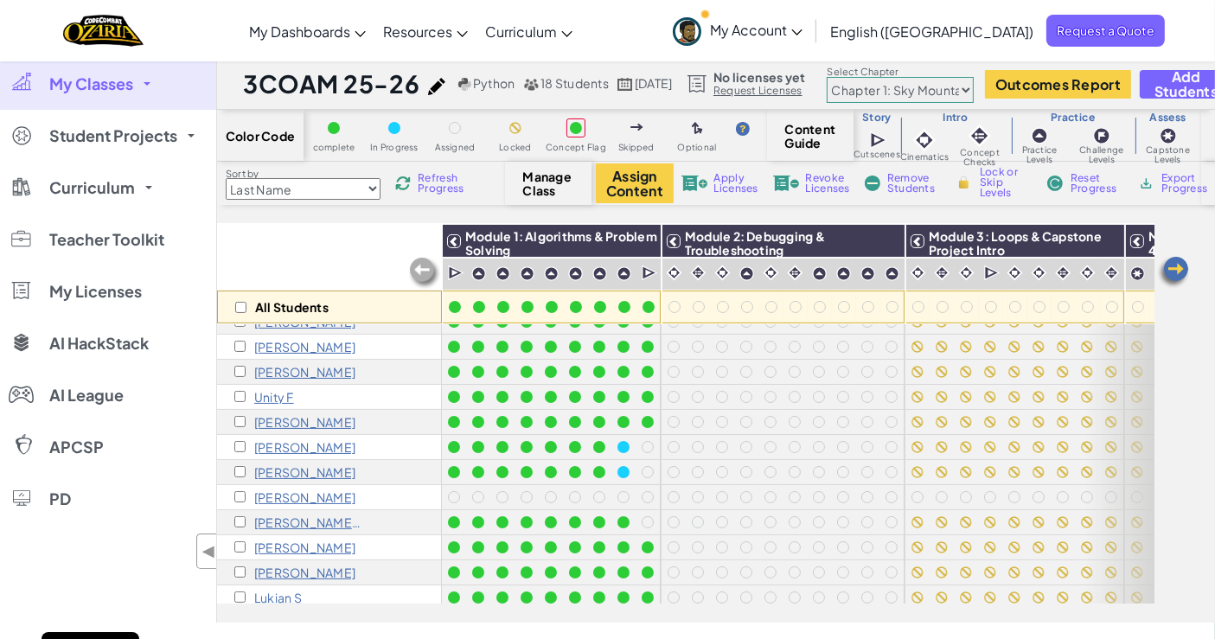
click at [271, 494] on p "[PERSON_NAME]" at bounding box center [304, 497] width 101 height 14
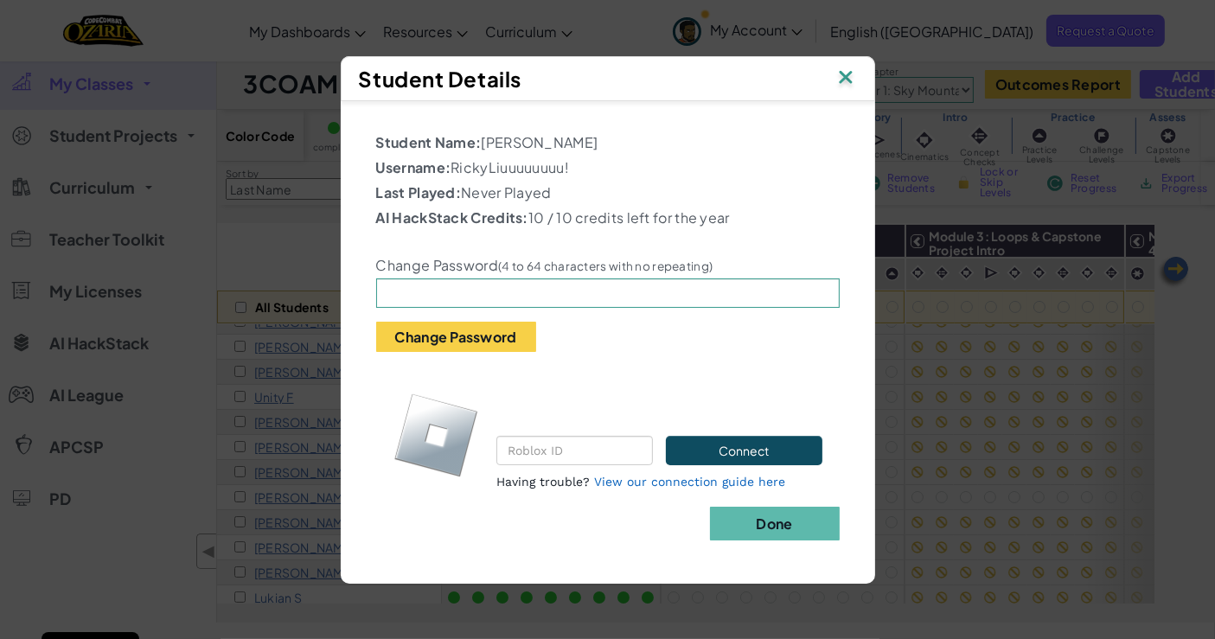
click at [849, 71] on img at bounding box center [845, 79] width 22 height 26
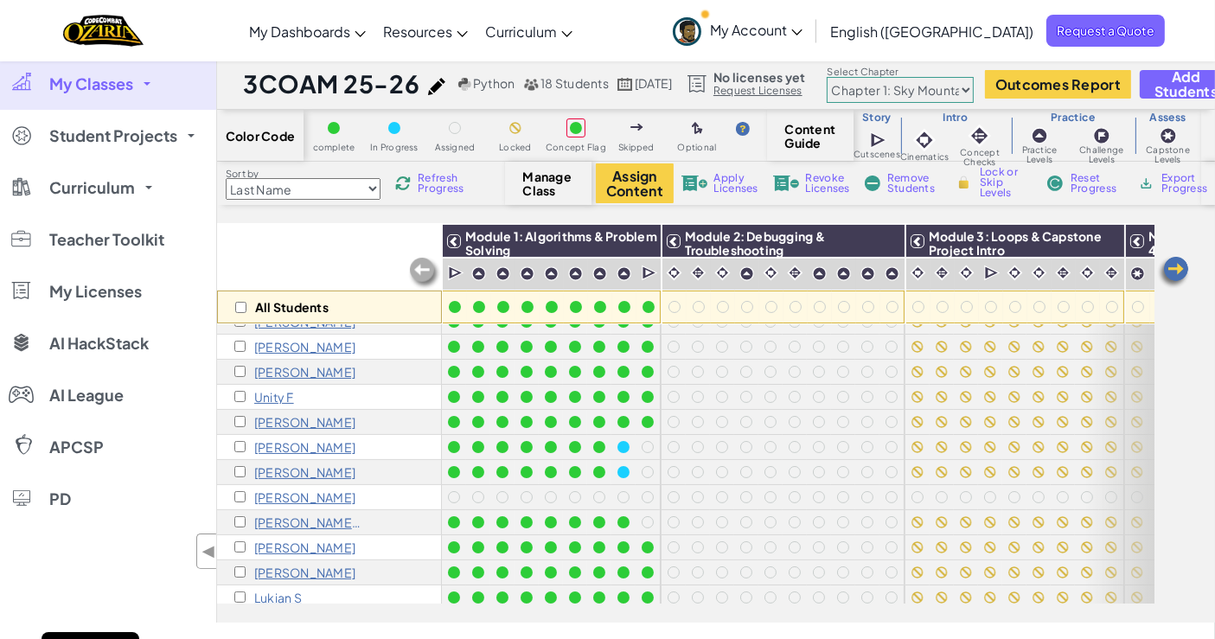
click at [269, 472] on p "[PERSON_NAME]" at bounding box center [304, 472] width 101 height 14
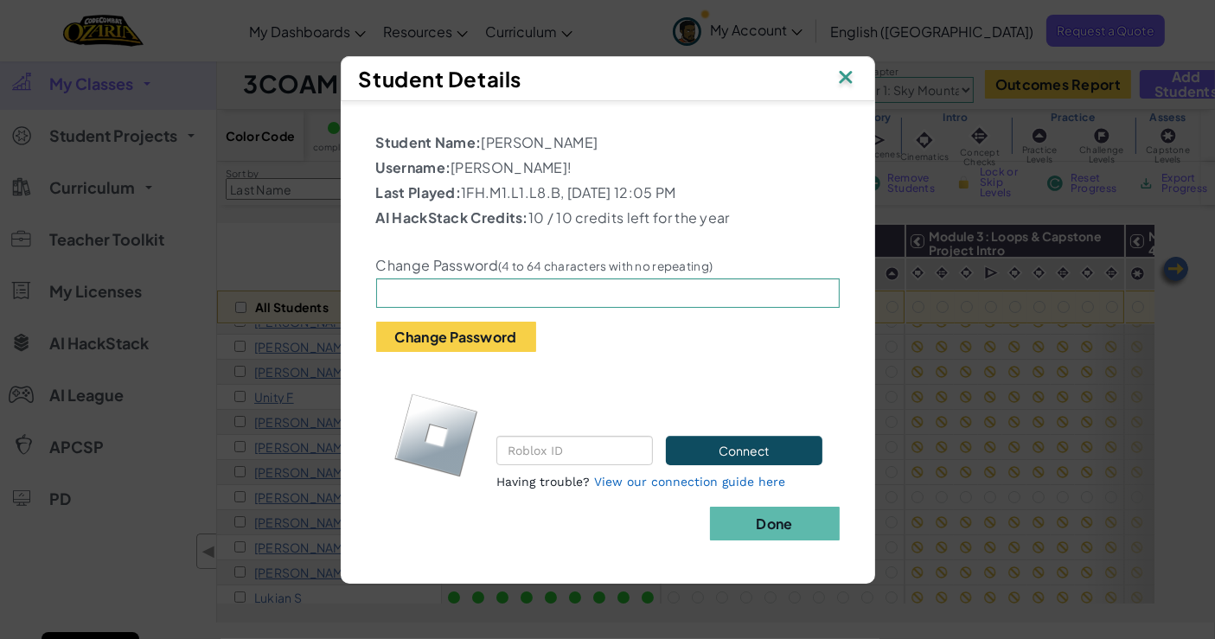
click at [457, 164] on p "Username: Ricky Liuuuuuuuuu!" at bounding box center [607, 167] width 463 height 21
click at [494, 291] on input "text" at bounding box center [607, 292] width 463 height 29
type input "Edinburgh"
click at [407, 322] on button "Change Password" at bounding box center [456, 337] width 160 height 30
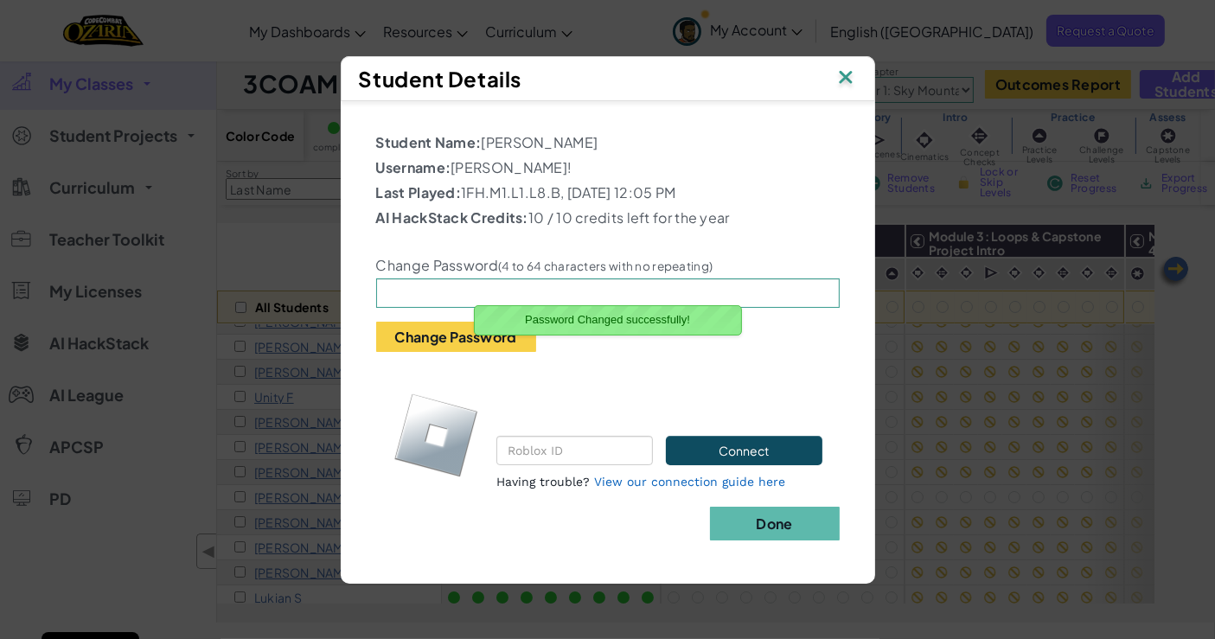
click at [789, 520] on b "Done" at bounding box center [774, 523] width 36 height 18
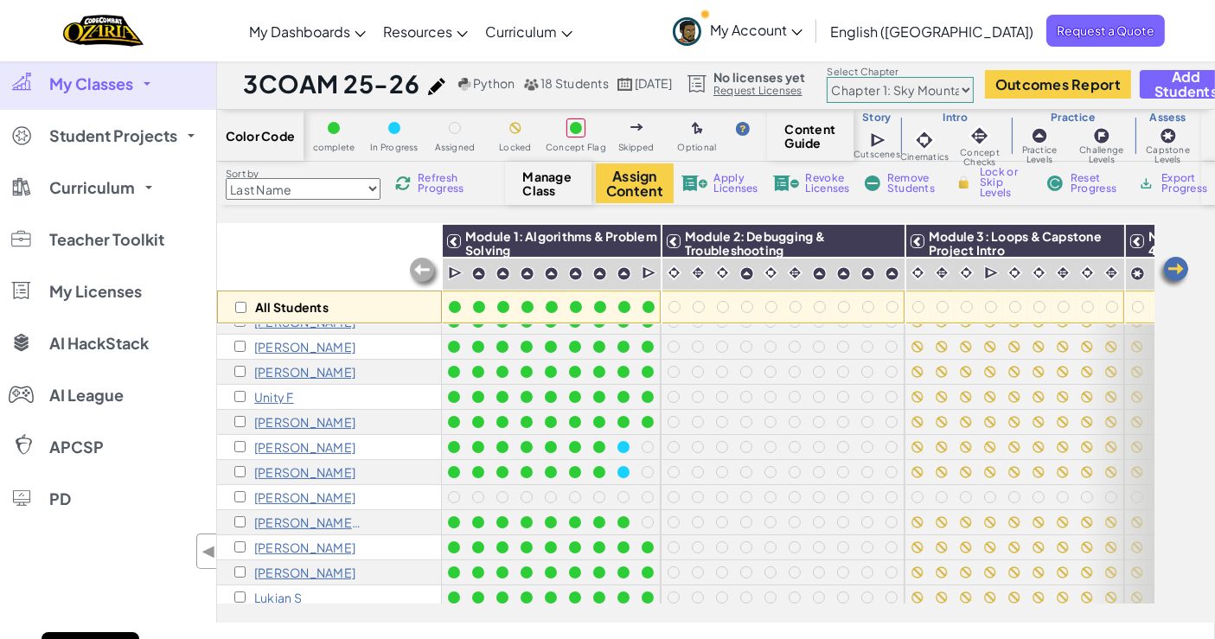
scroll to position [187, 0]
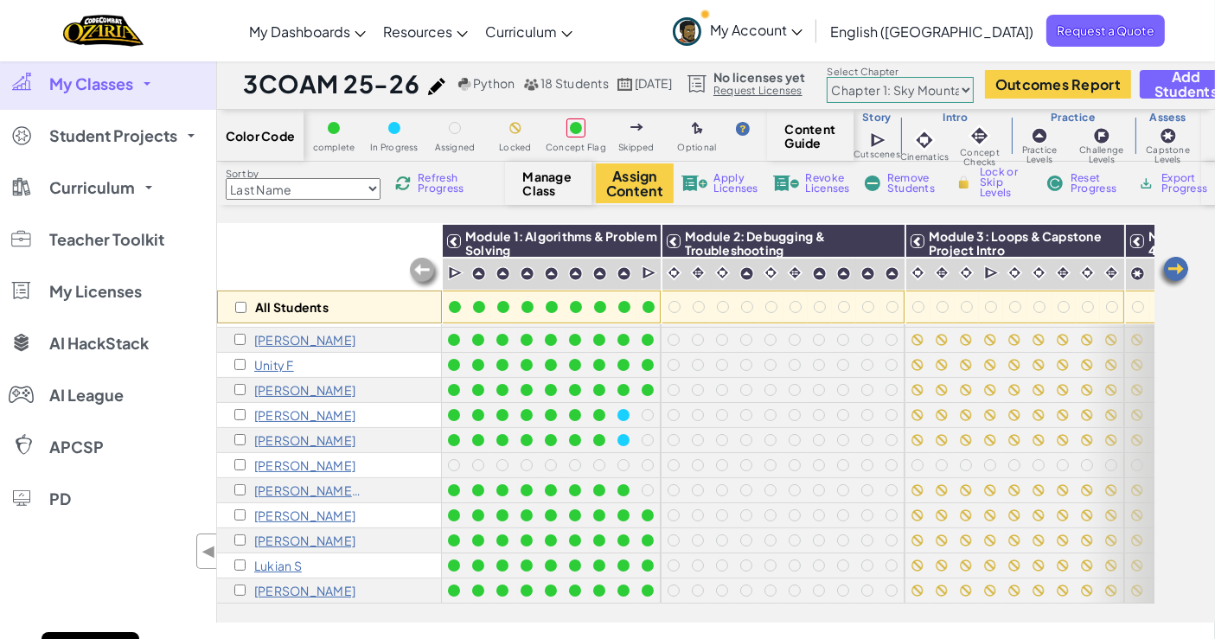
click at [278, 584] on div "[PERSON_NAME]" at bounding box center [329, 590] width 225 height 25
click at [277, 584] on p "[PERSON_NAME]" at bounding box center [304, 591] width 101 height 14
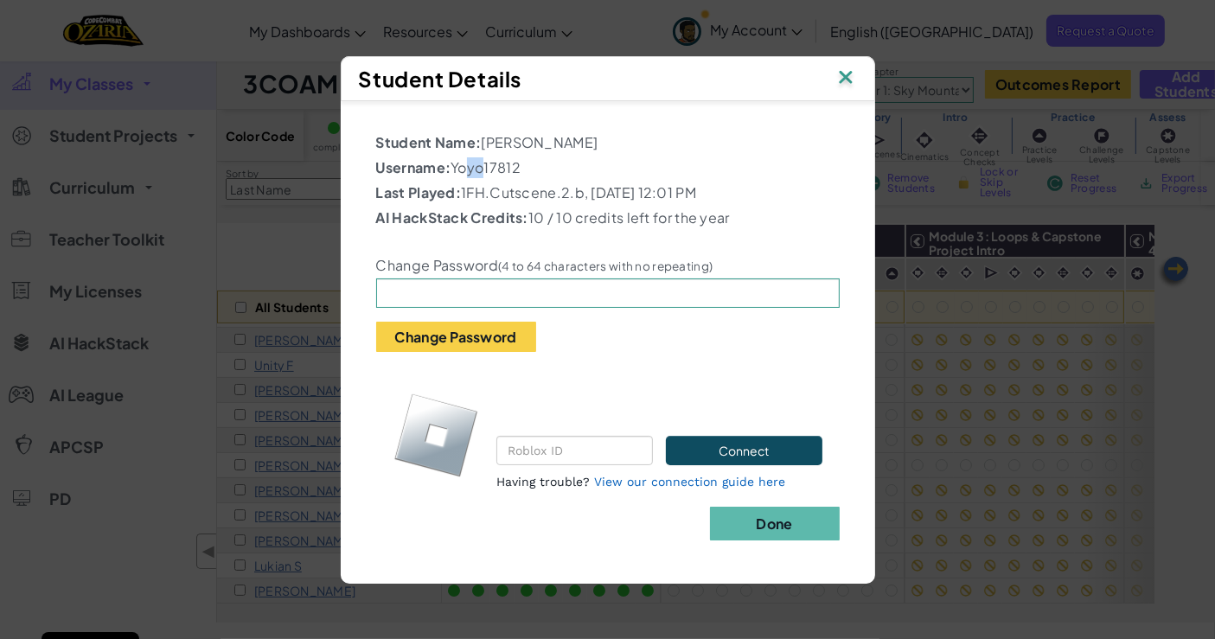
drag, startPoint x: 463, startPoint y: 154, endPoint x: 482, endPoint y: 156, distance: 19.2
click at [482, 157] on p "Username: Yoyo17812" at bounding box center [607, 167] width 463 height 21
click at [524, 308] on input "text" at bounding box center [607, 292] width 463 height 29
type input "Edinbrugh"
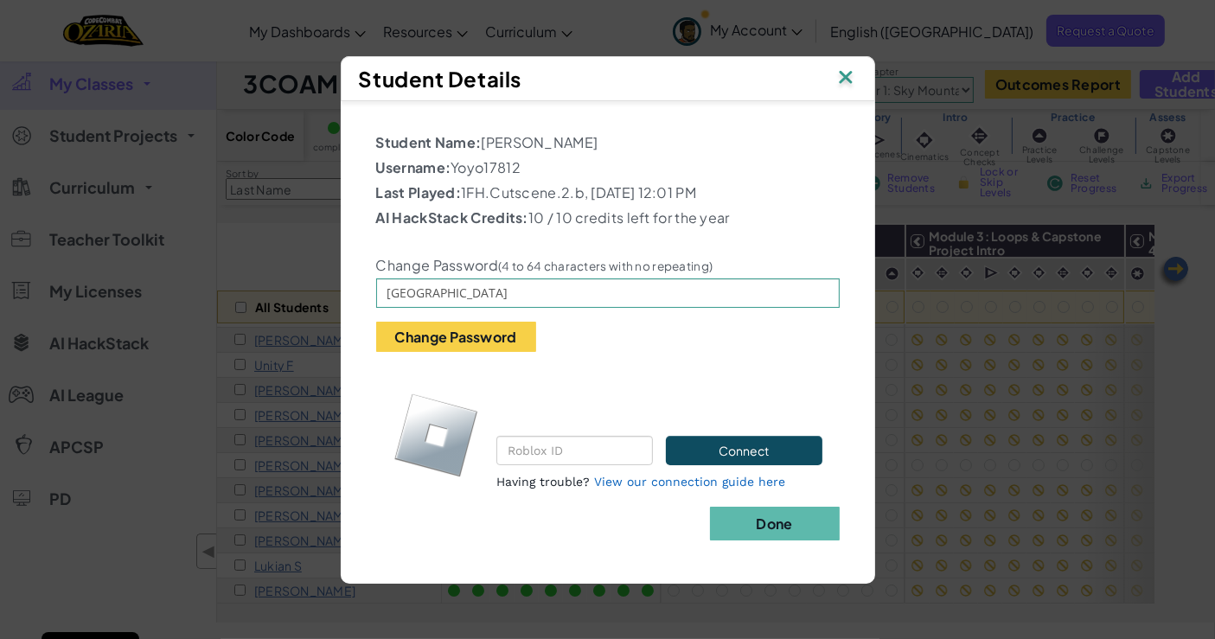
click at [488, 337] on button "Change Password" at bounding box center [456, 337] width 160 height 30
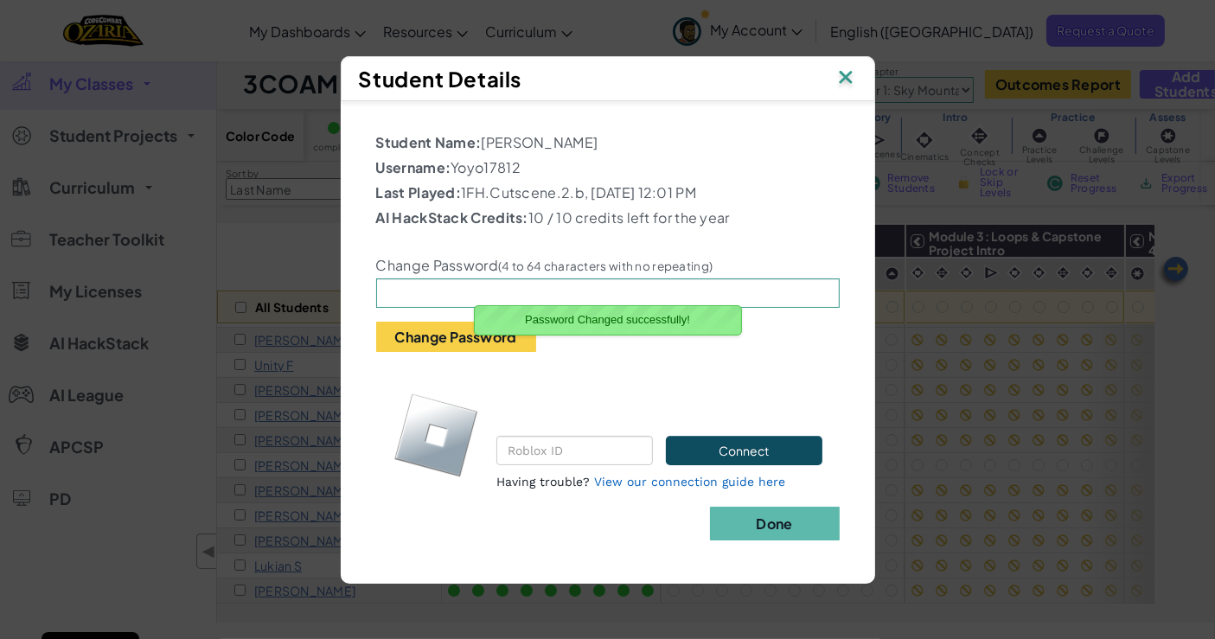
click at [769, 522] on button "Done" at bounding box center [775, 524] width 130 height 34
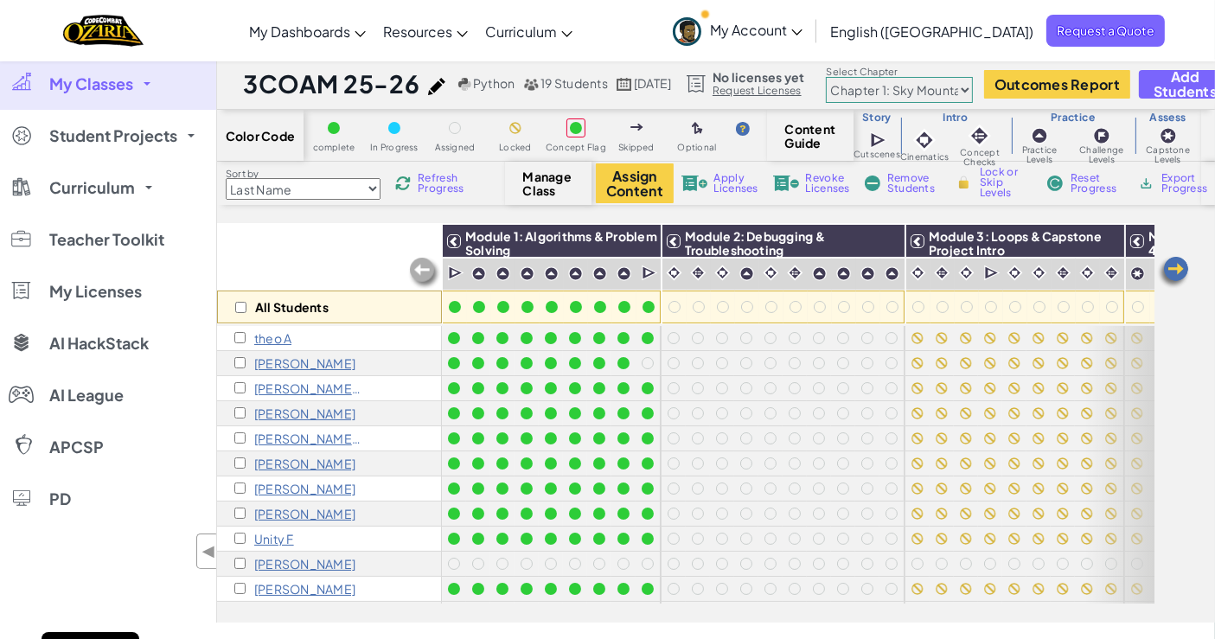
scroll to position [212, 0]
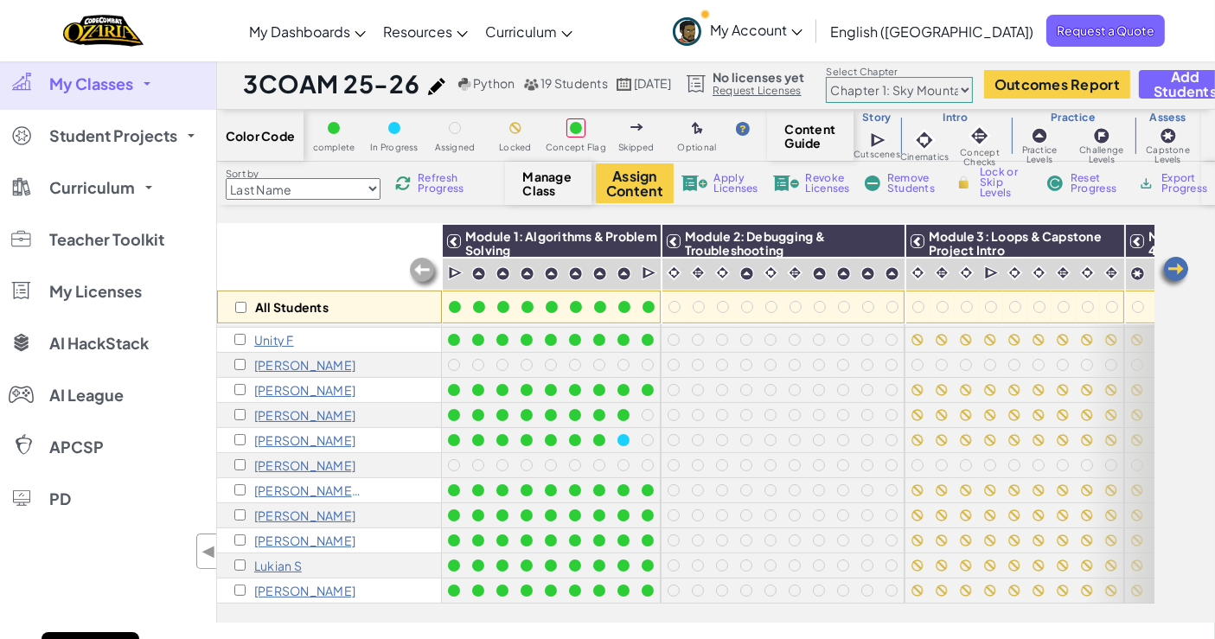
click at [266, 584] on p "[PERSON_NAME]" at bounding box center [304, 591] width 101 height 14
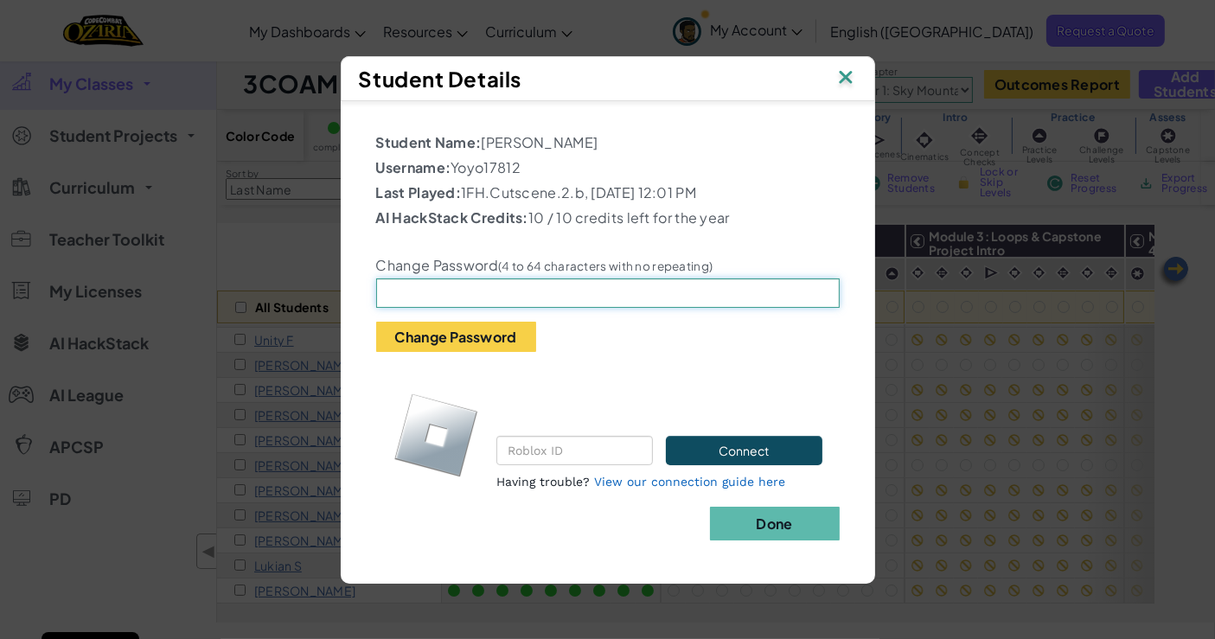
click at [479, 297] on input "text" at bounding box center [607, 292] width 463 height 29
type input "Edinburgh"
click at [467, 351] on button "Change Password" at bounding box center [456, 337] width 160 height 30
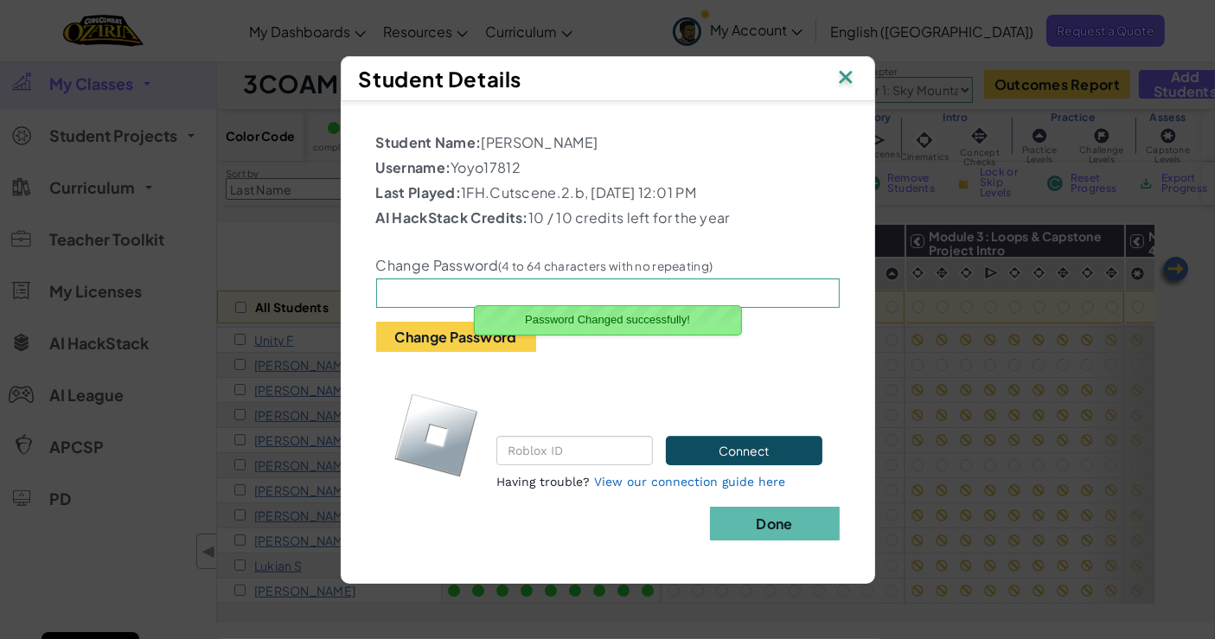
click at [773, 533] on b "Done" at bounding box center [774, 523] width 36 height 18
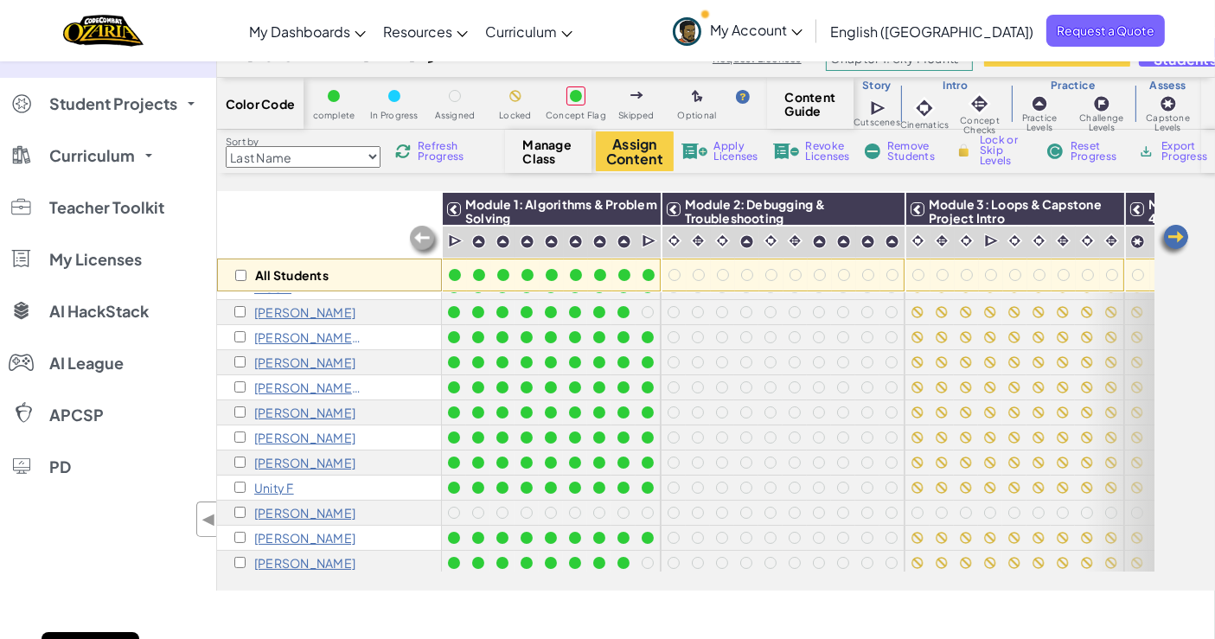
scroll to position [16, 0]
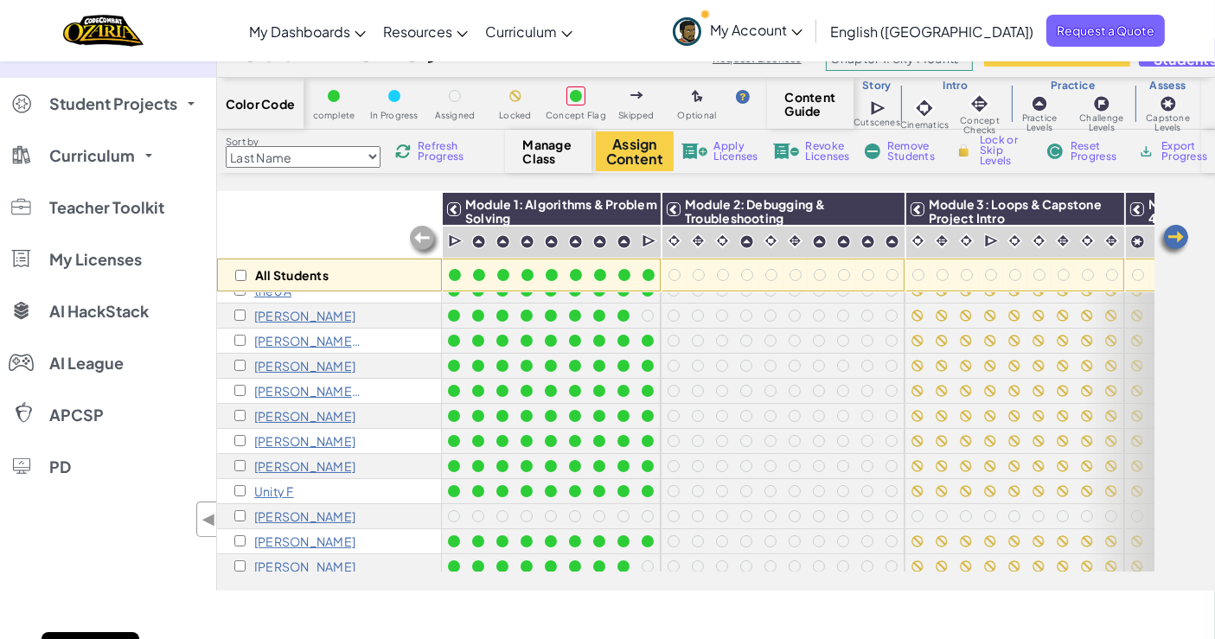
click at [291, 339] on p "[PERSON_NAME] B" at bounding box center [308, 341] width 108 height 14
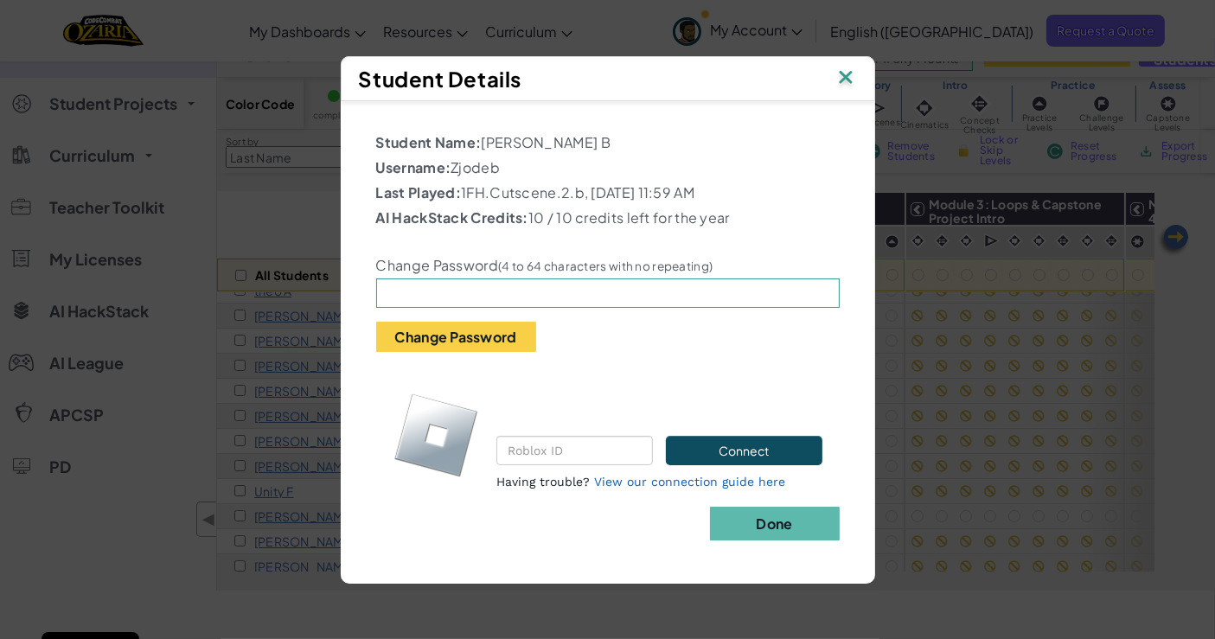
drag, startPoint x: 461, startPoint y: 165, endPoint x: 501, endPoint y: 162, distance: 39.9
click at [501, 162] on p "Username: Zjodeb" at bounding box center [607, 167] width 463 height 21
drag, startPoint x: 505, startPoint y: 156, endPoint x: 452, endPoint y: 166, distance: 53.6
click at [452, 166] on p "Username: Zjodeb" at bounding box center [607, 167] width 463 height 21
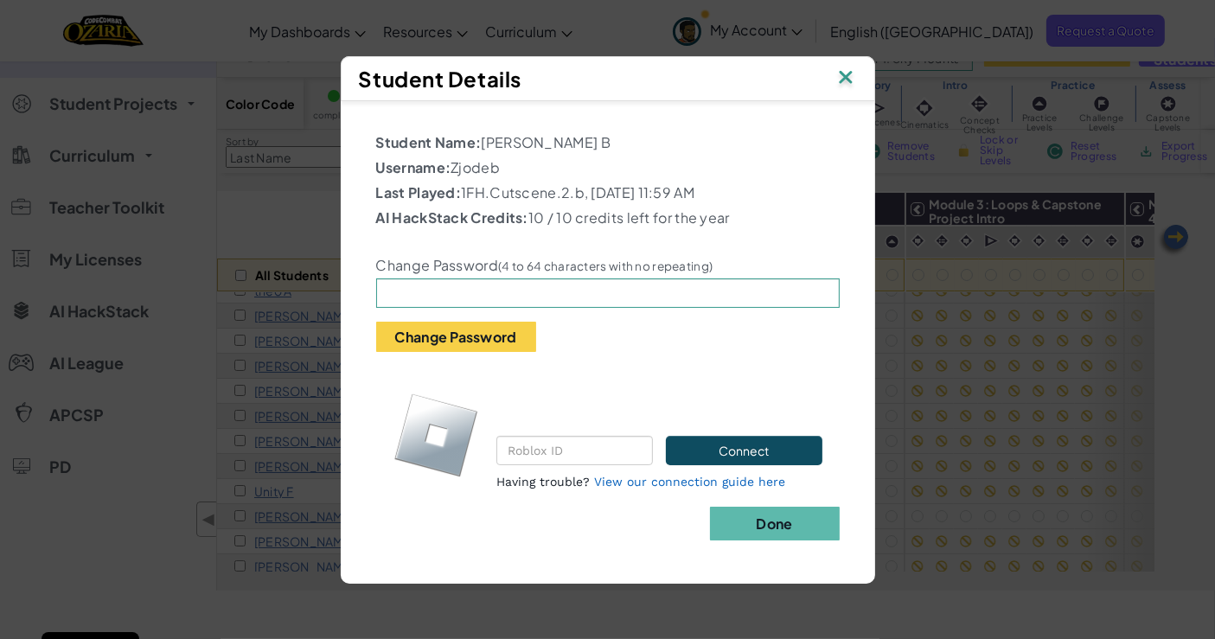
click at [478, 199] on p "Last Played: 1FH.Cutscene.2.b, Thursday, September 11, 2025 11:59 AM" at bounding box center [607, 192] width 463 height 21
click at [847, 66] on img at bounding box center [845, 79] width 22 height 26
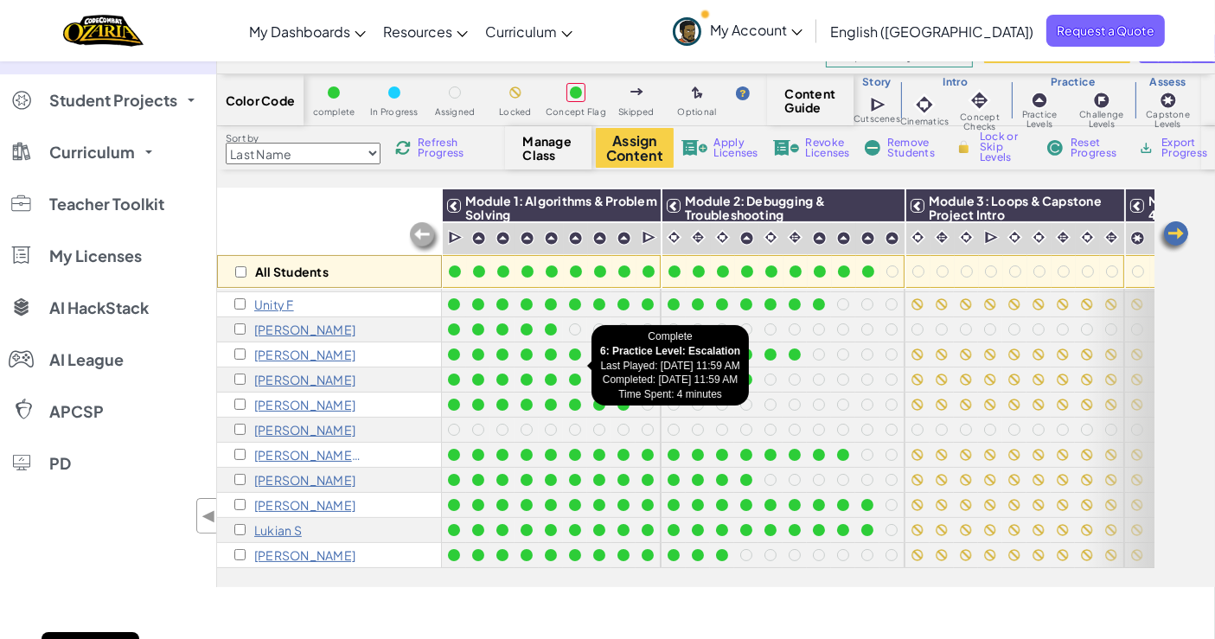
scroll to position [35, 0]
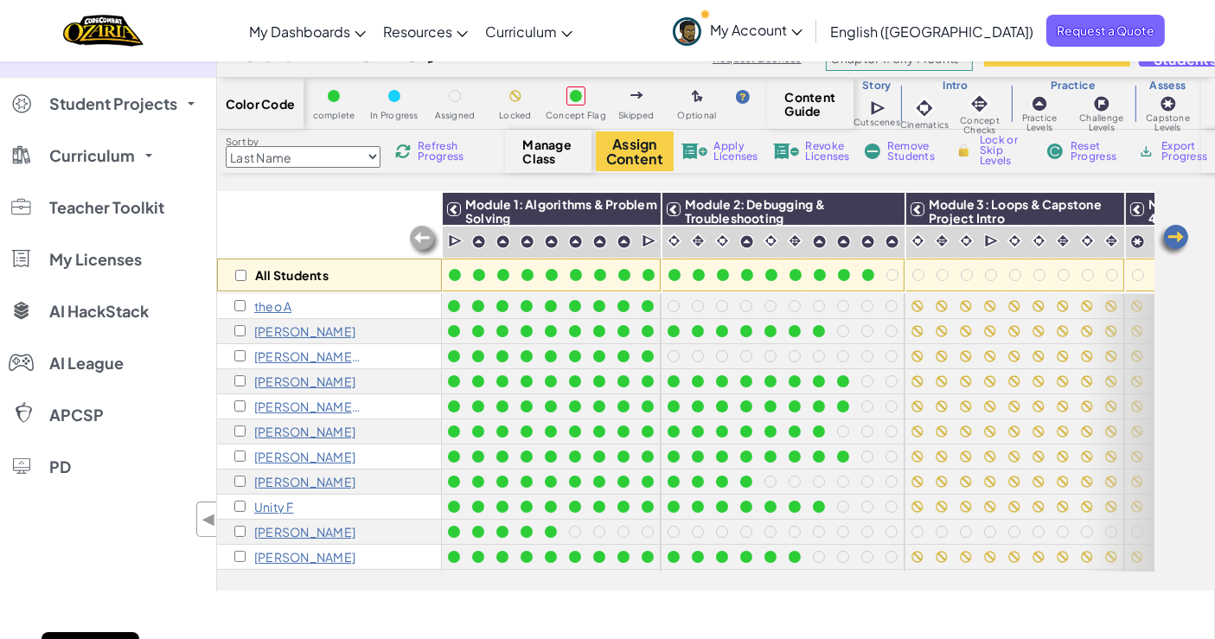
scroll to position [212, 0]
click at [101, 87] on link "Student Projects" at bounding box center [108, 104] width 216 height 52
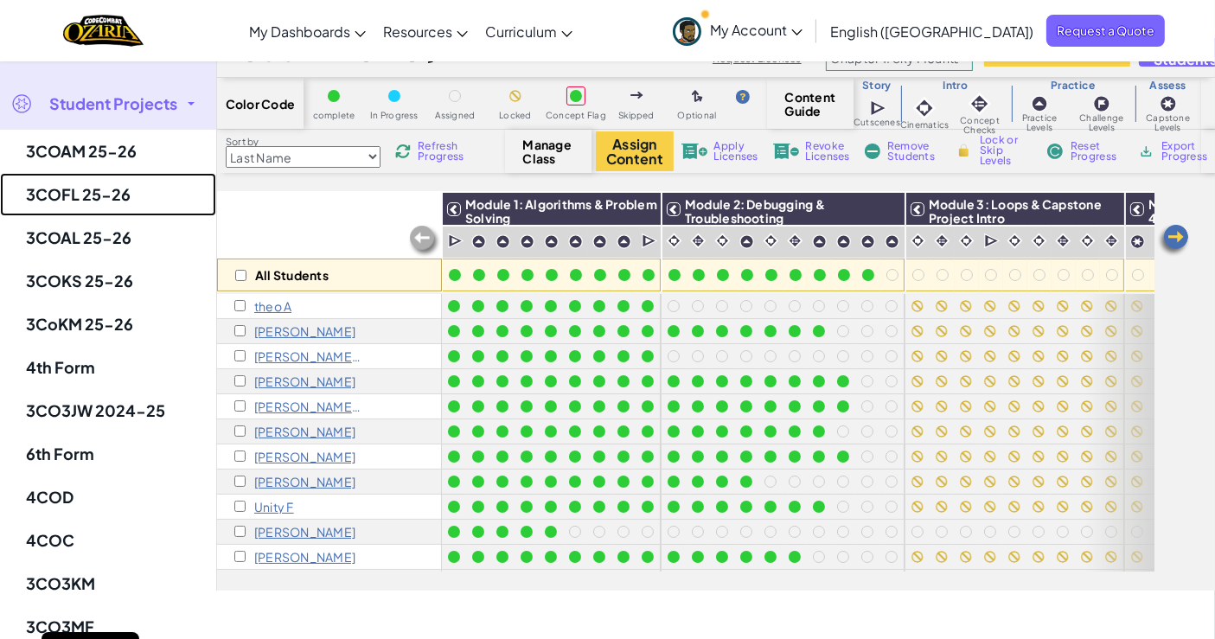
click at [103, 176] on link "3COFL 25-26" at bounding box center [108, 194] width 216 height 43
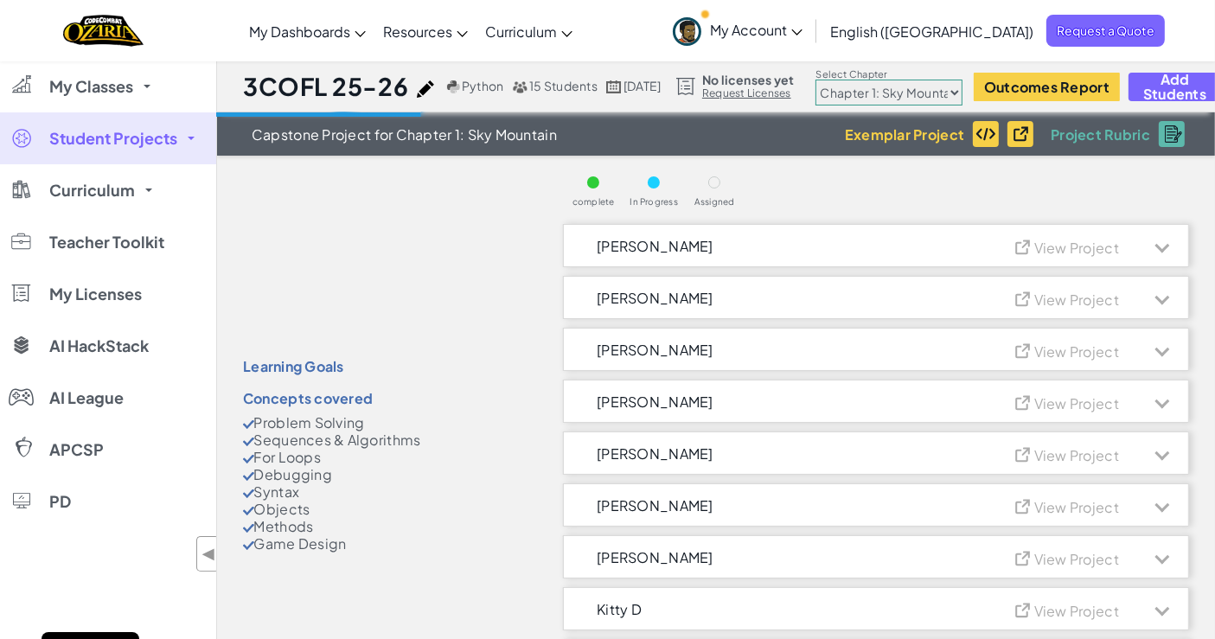
click at [125, 79] on span "My Classes" at bounding box center [91, 87] width 84 height 16
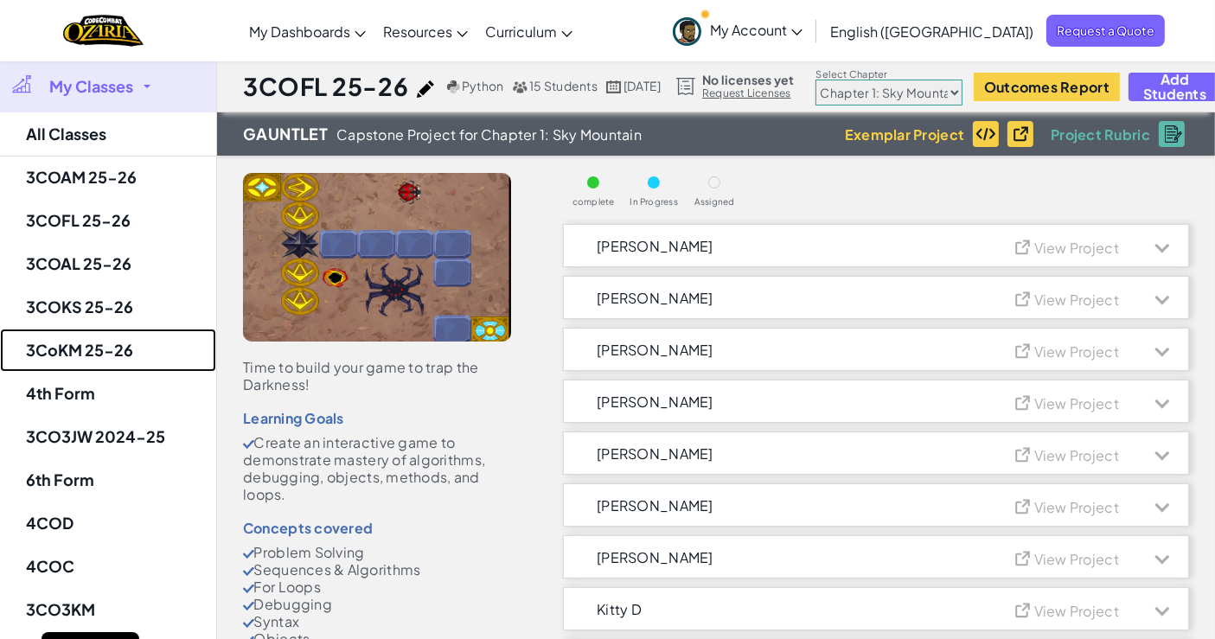
click at [113, 346] on link "3CoKM 25-26" at bounding box center [108, 350] width 216 height 43
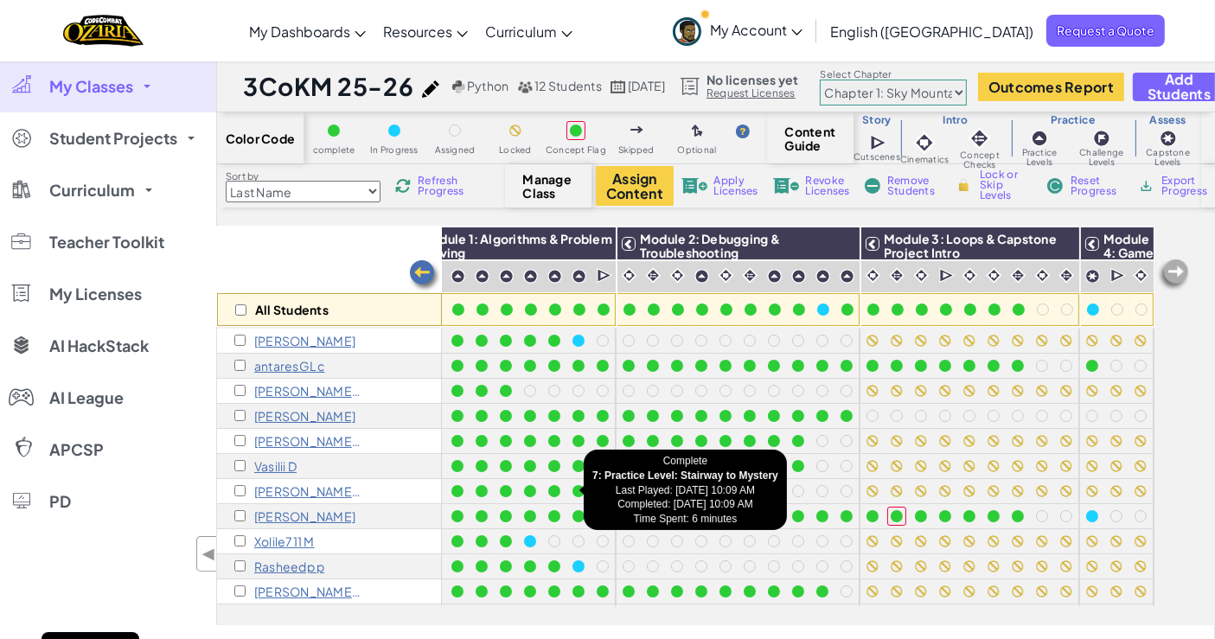
scroll to position [0, 29]
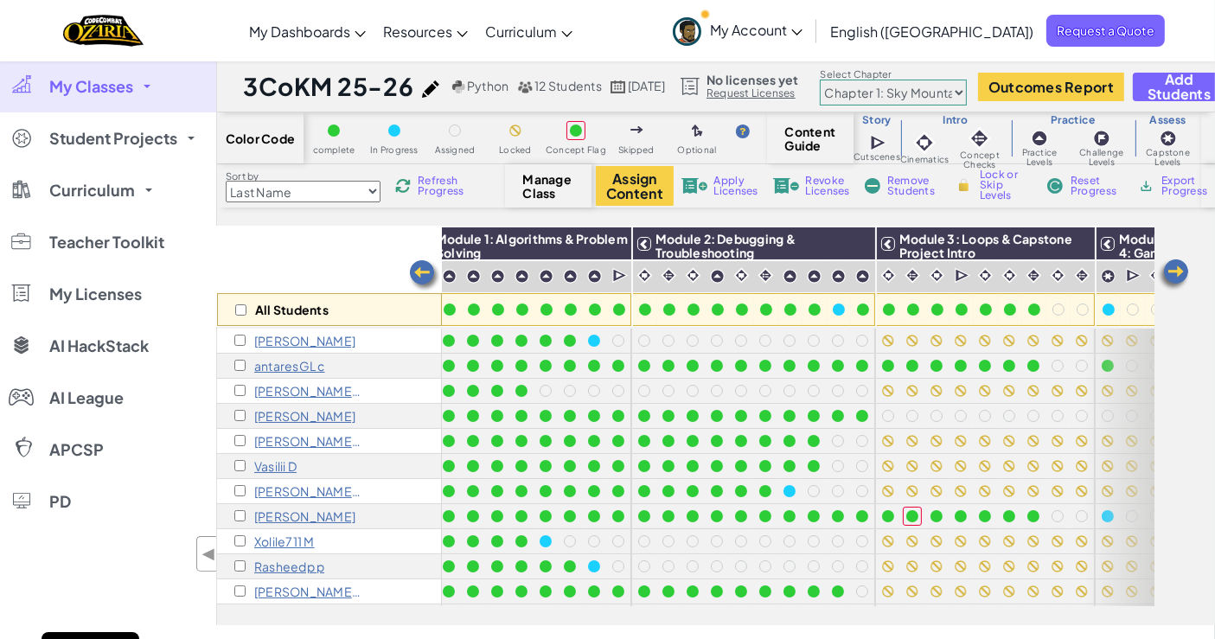
click at [150, 99] on link "My Classes" at bounding box center [108, 87] width 216 height 52
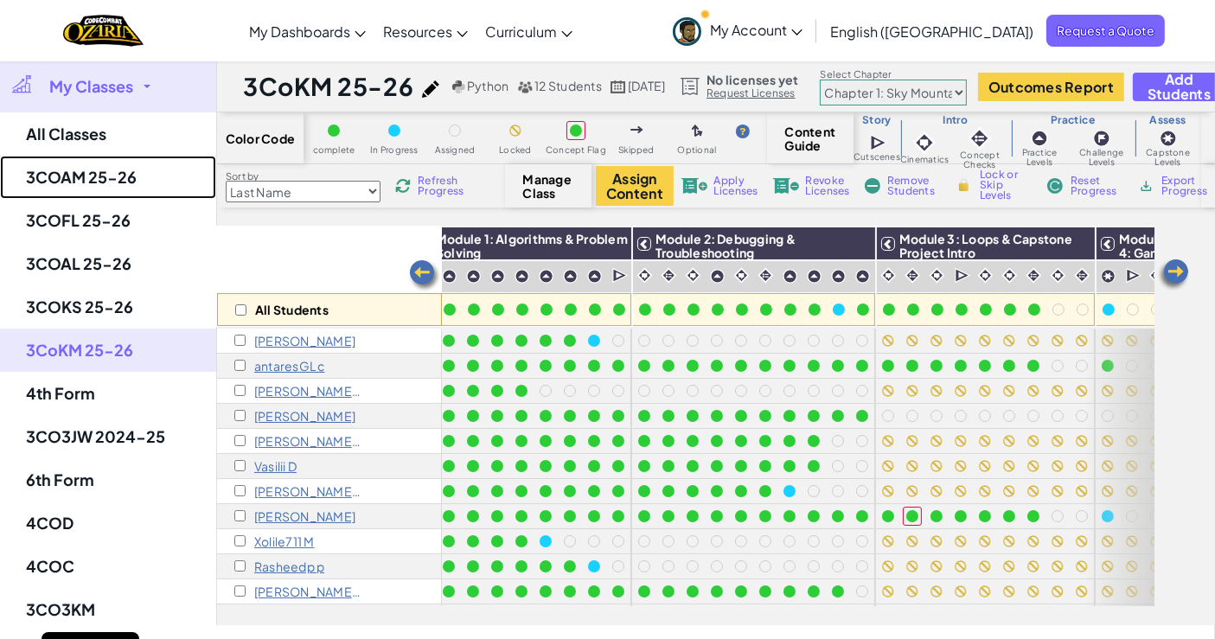
click at [108, 184] on link "3COAM 25-26" at bounding box center [108, 177] width 216 height 43
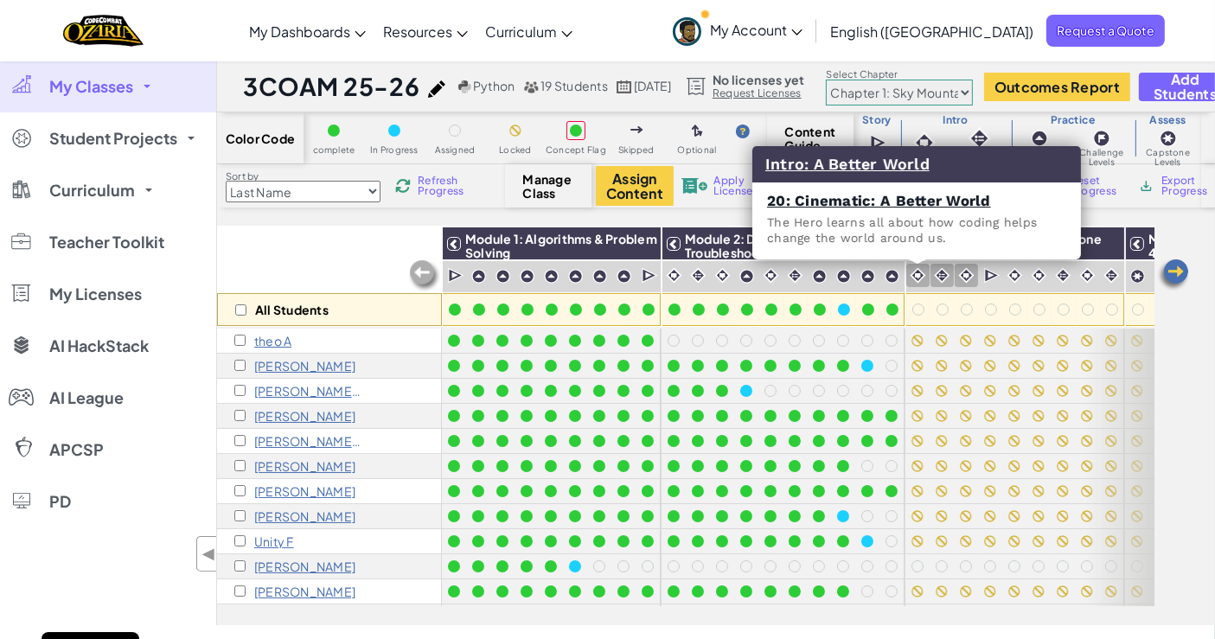
click at [915, 279] on img at bounding box center [918, 275] width 16 height 16
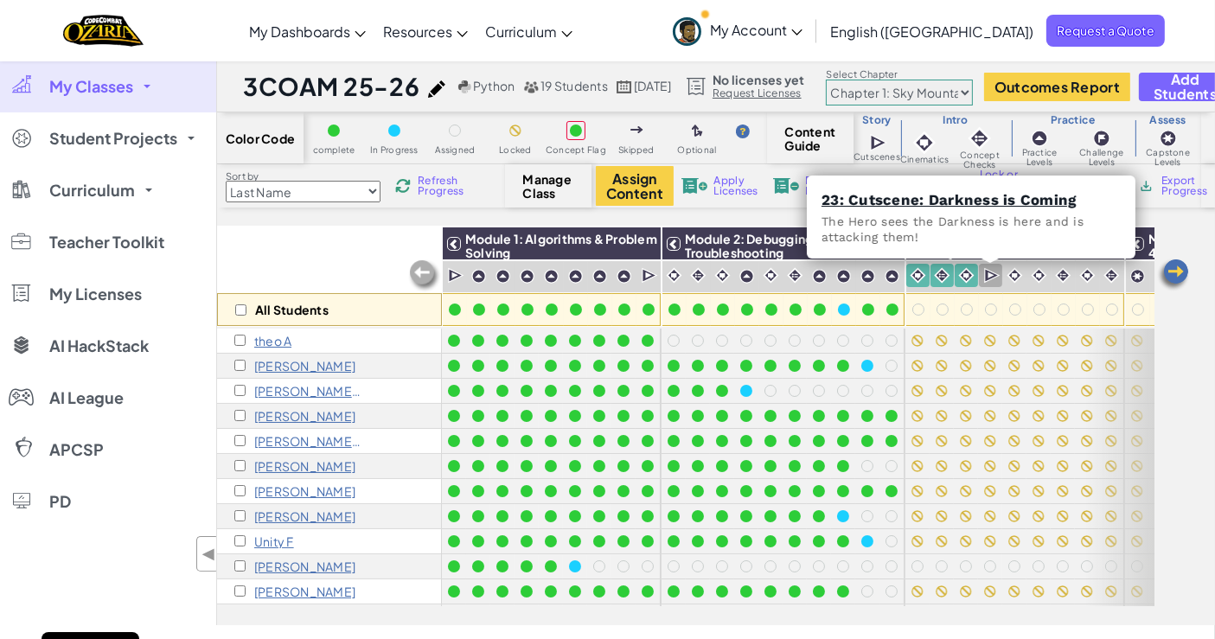
click at [984, 273] on img at bounding box center [992, 275] width 16 height 17
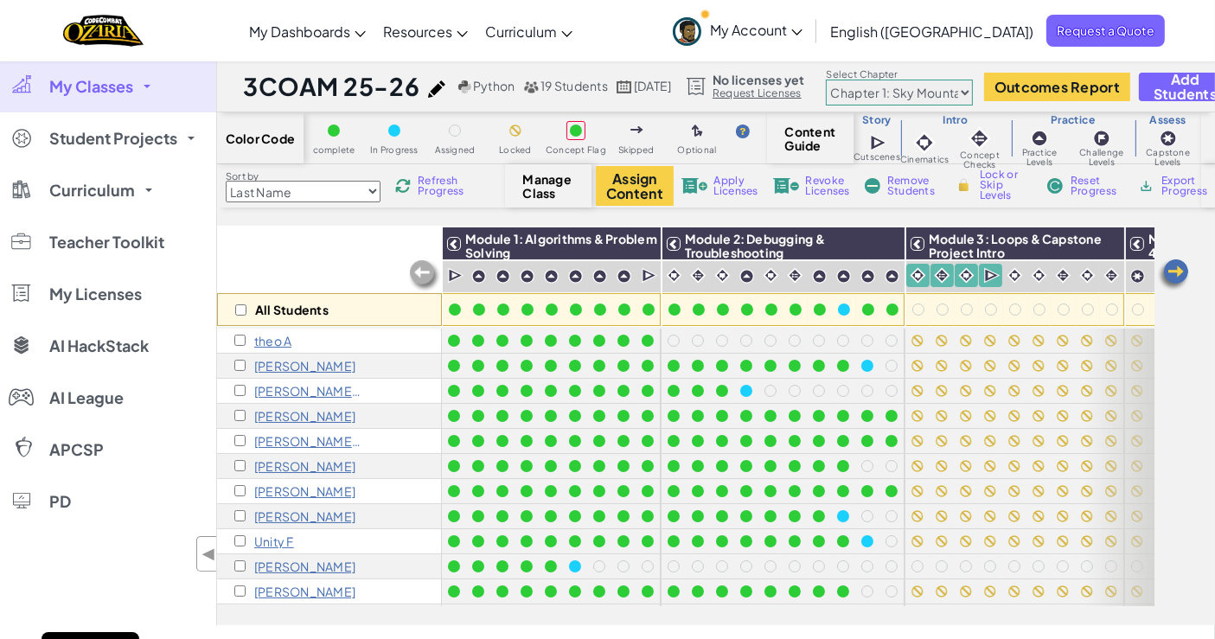
click at [1027, 275] on div at bounding box center [1038, 275] width 23 height 23
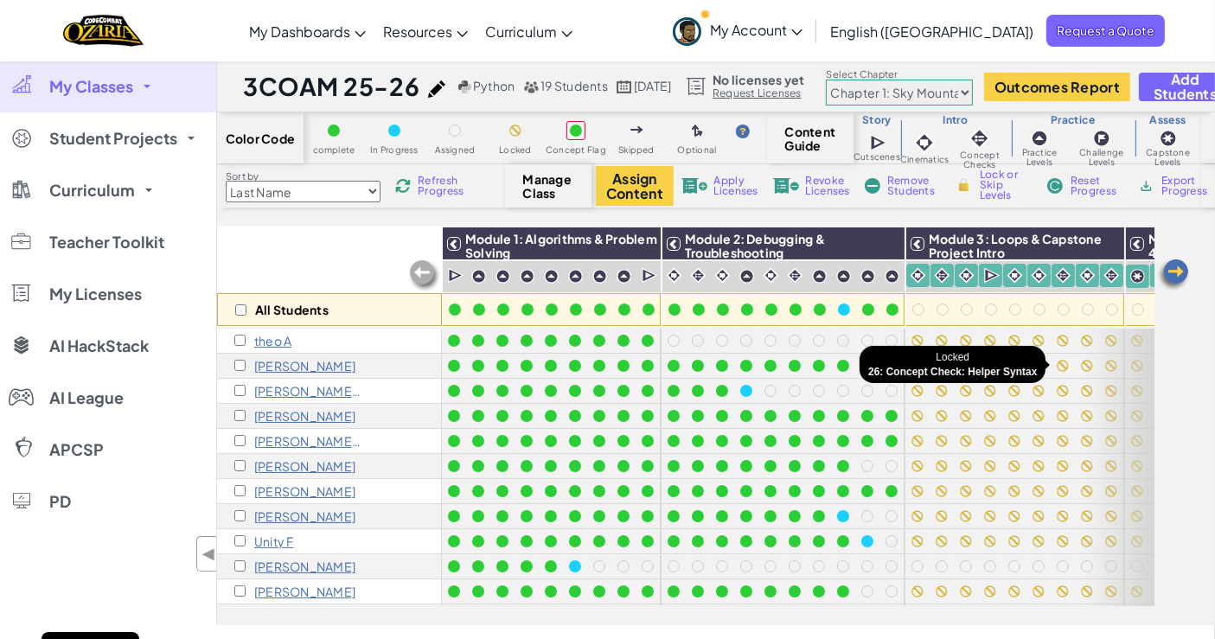
scroll to position [0, 56]
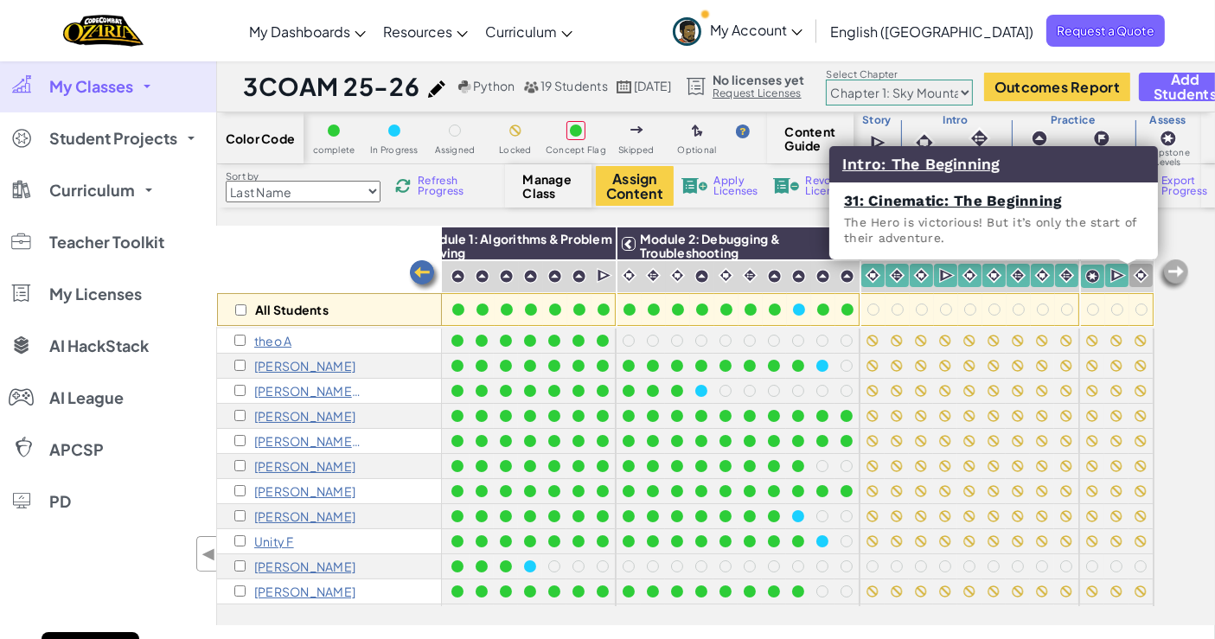
click at [1133, 273] on img at bounding box center [1141, 275] width 16 height 16
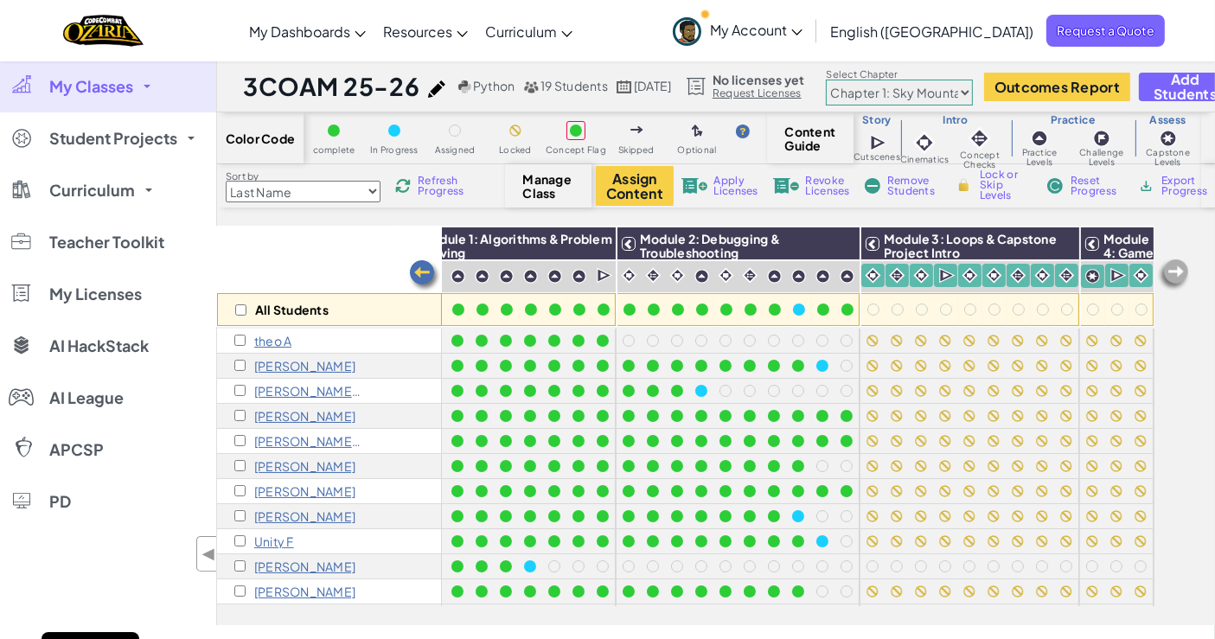
click at [985, 186] on span "Lock or Skip Levels" at bounding box center [1005, 184] width 51 height 31
checkbox input "true"
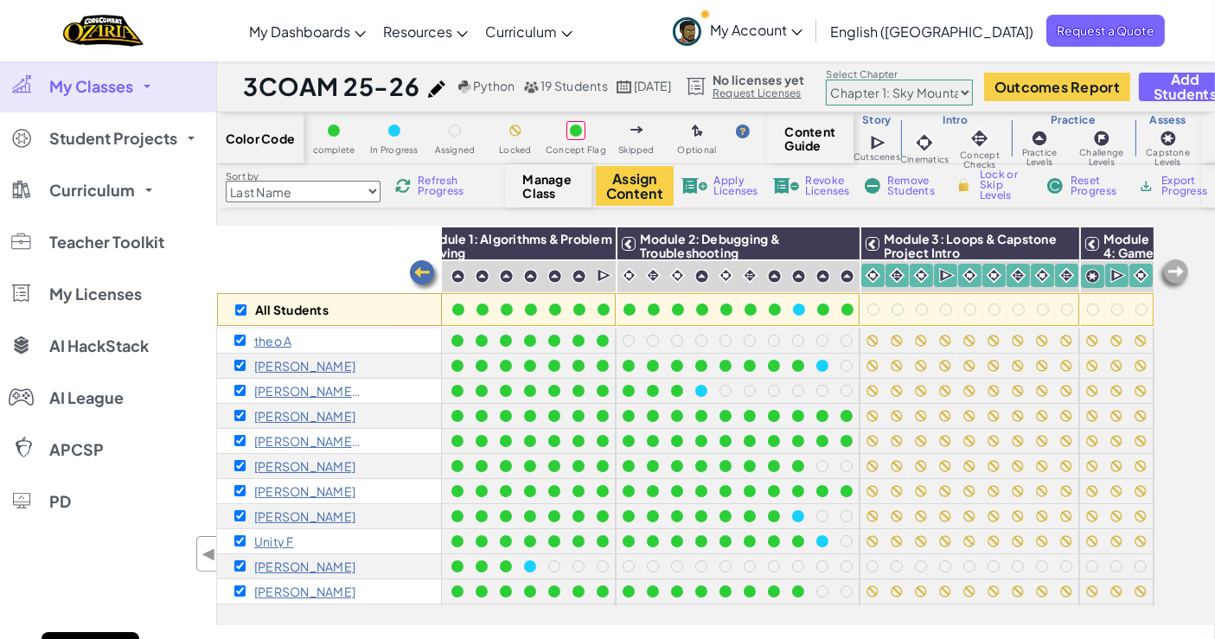
checkbox input "true"
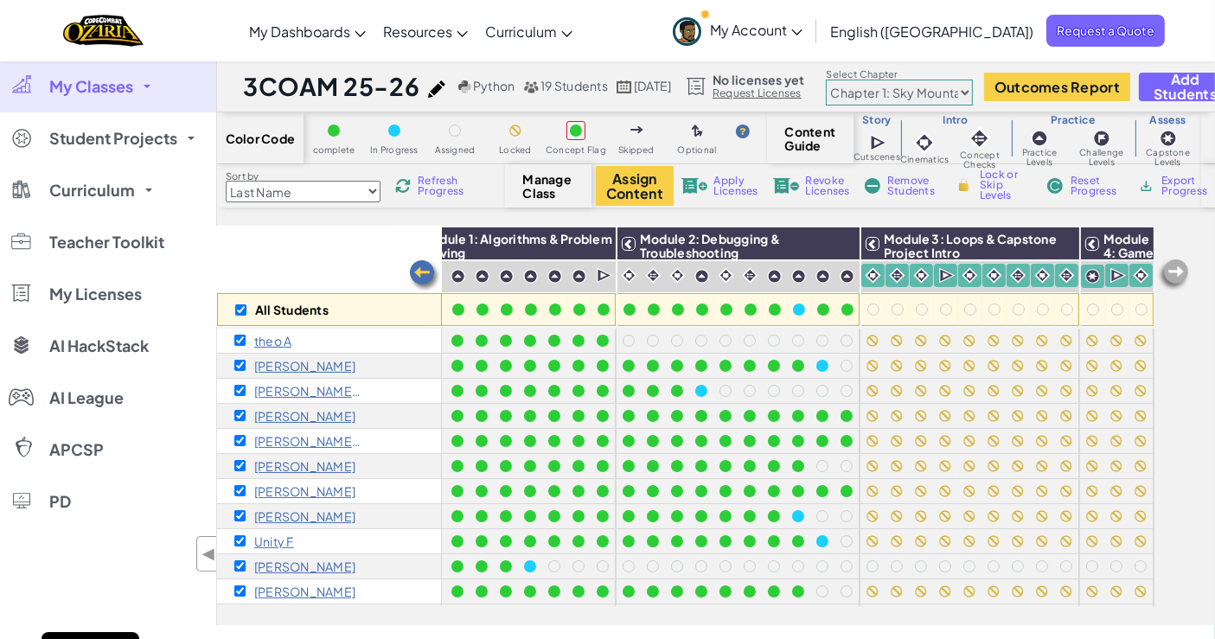
checkbox input "true"
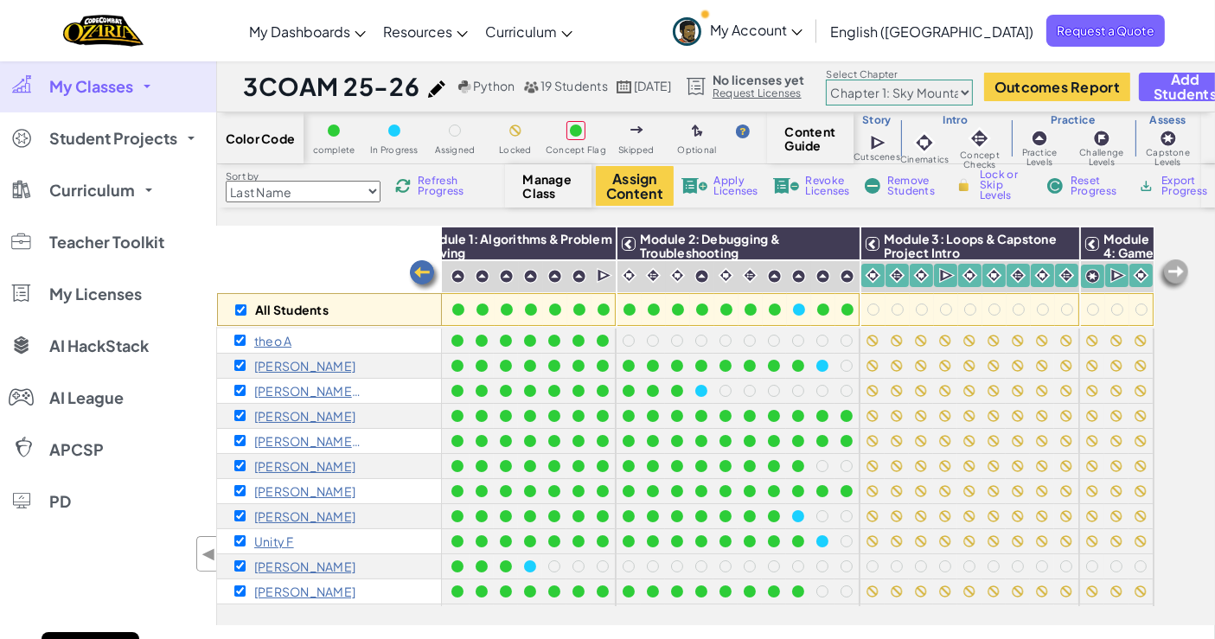
checkbox input "true"
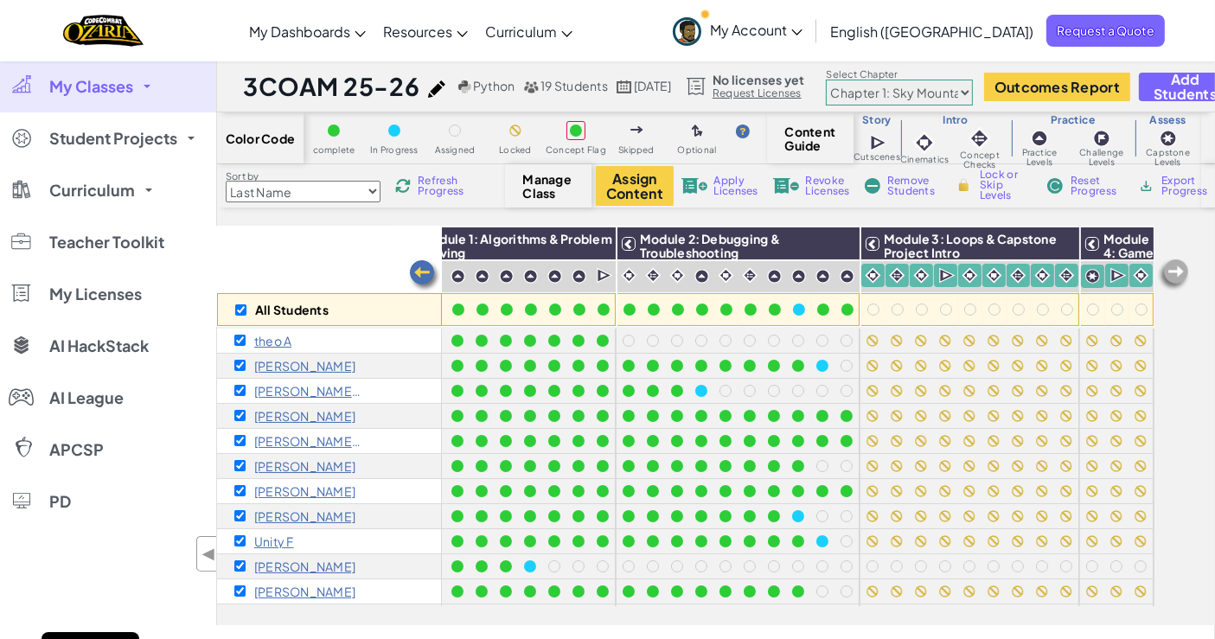
checkbox input "true"
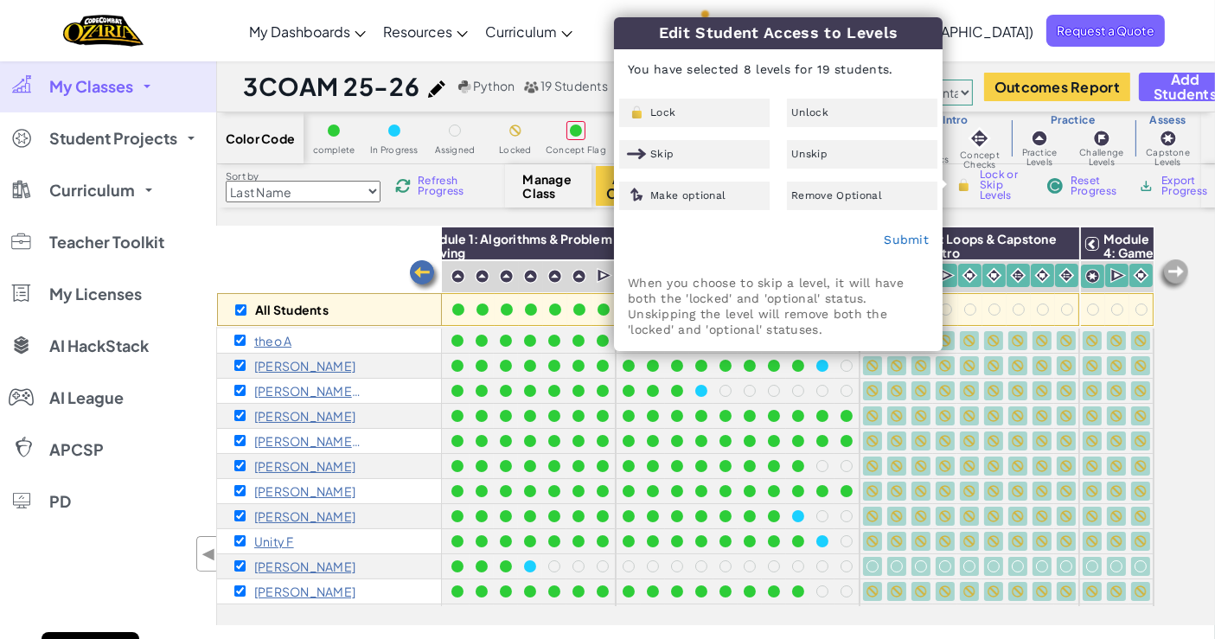
click at [804, 115] on span "Unlock" at bounding box center [809, 112] width 37 height 10
click at [910, 241] on link "Submit" at bounding box center [906, 240] width 45 height 14
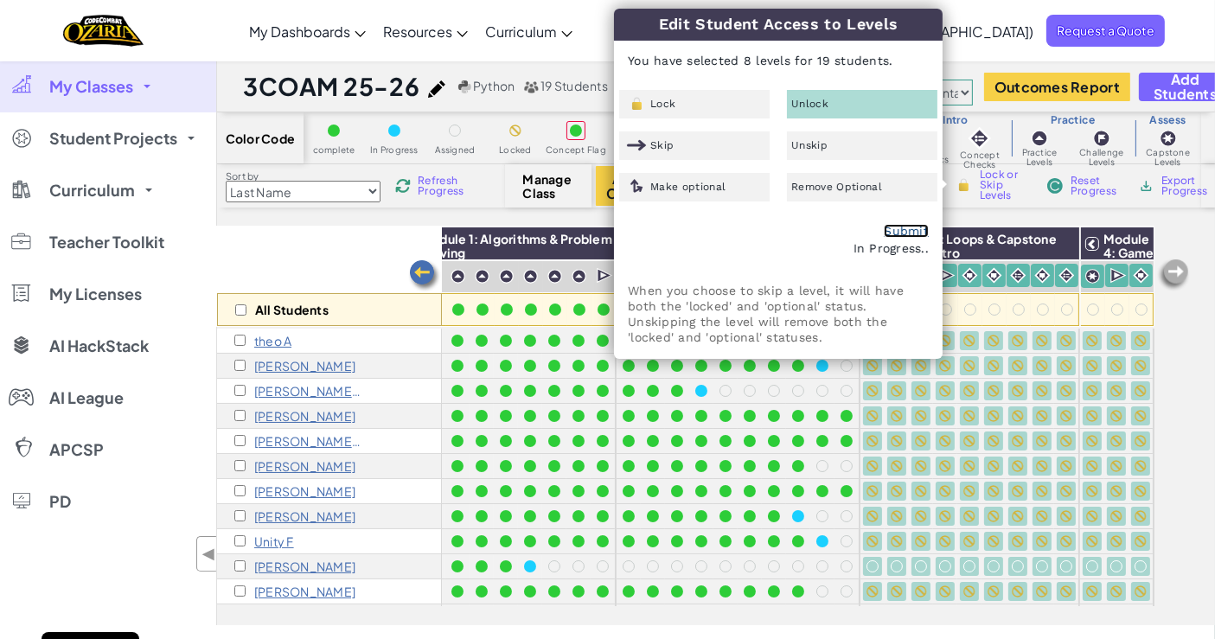
checkbox input "false"
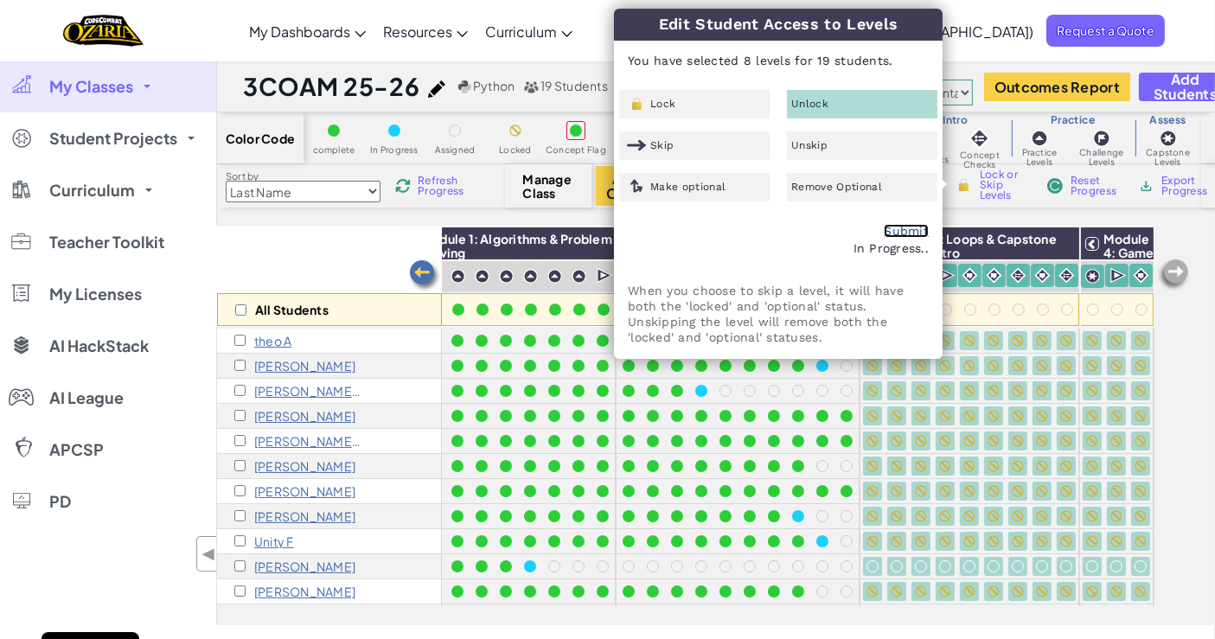
checkbox input "false"
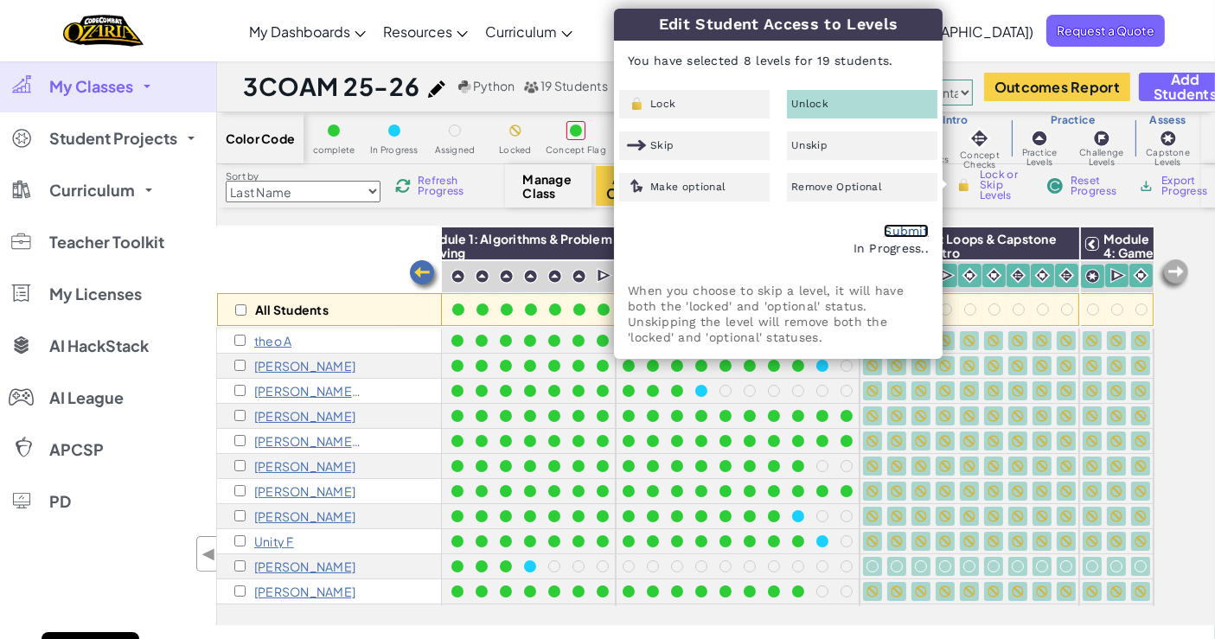
checkbox input "false"
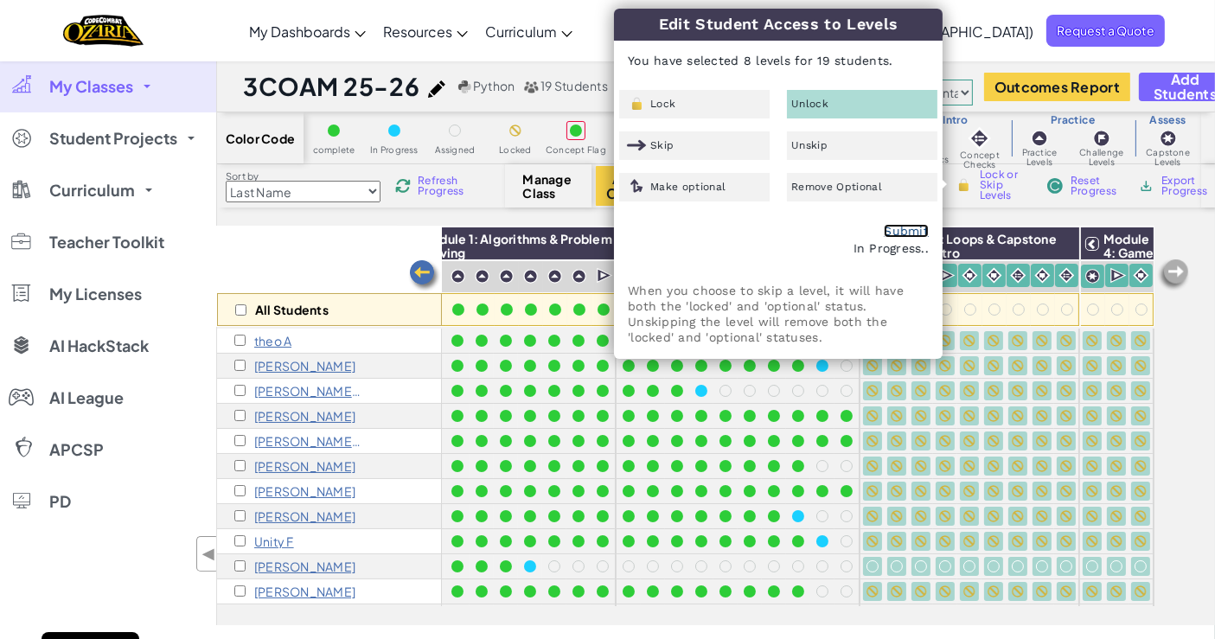
checkbox input "false"
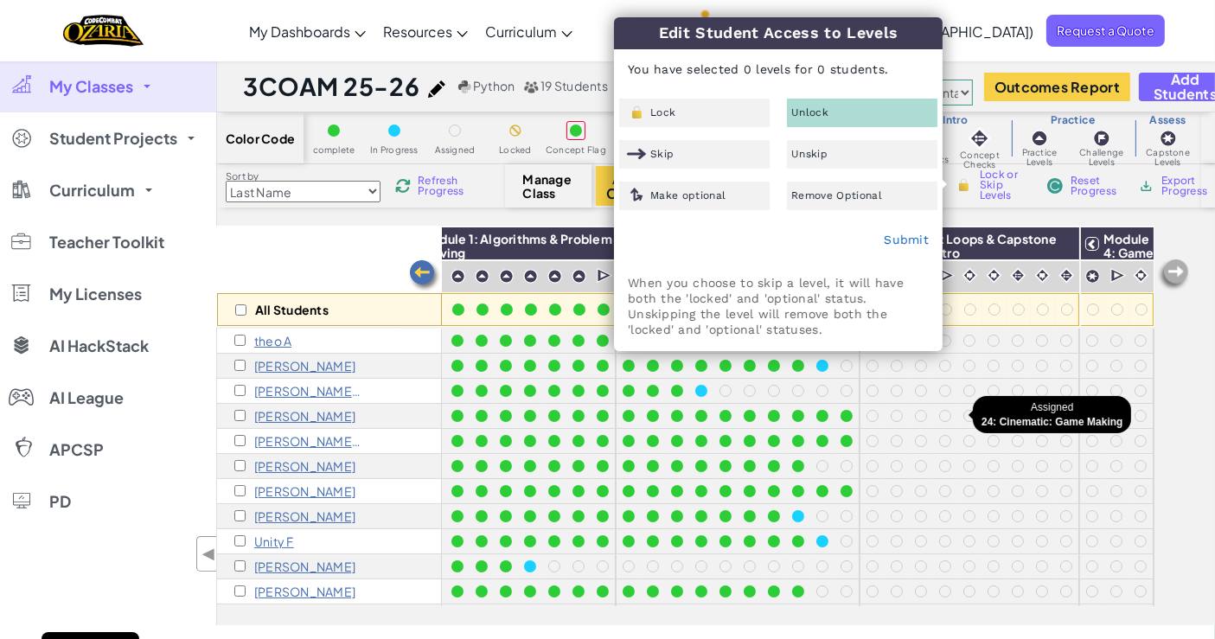
click at [960, 417] on div at bounding box center [969, 415] width 19 height 19
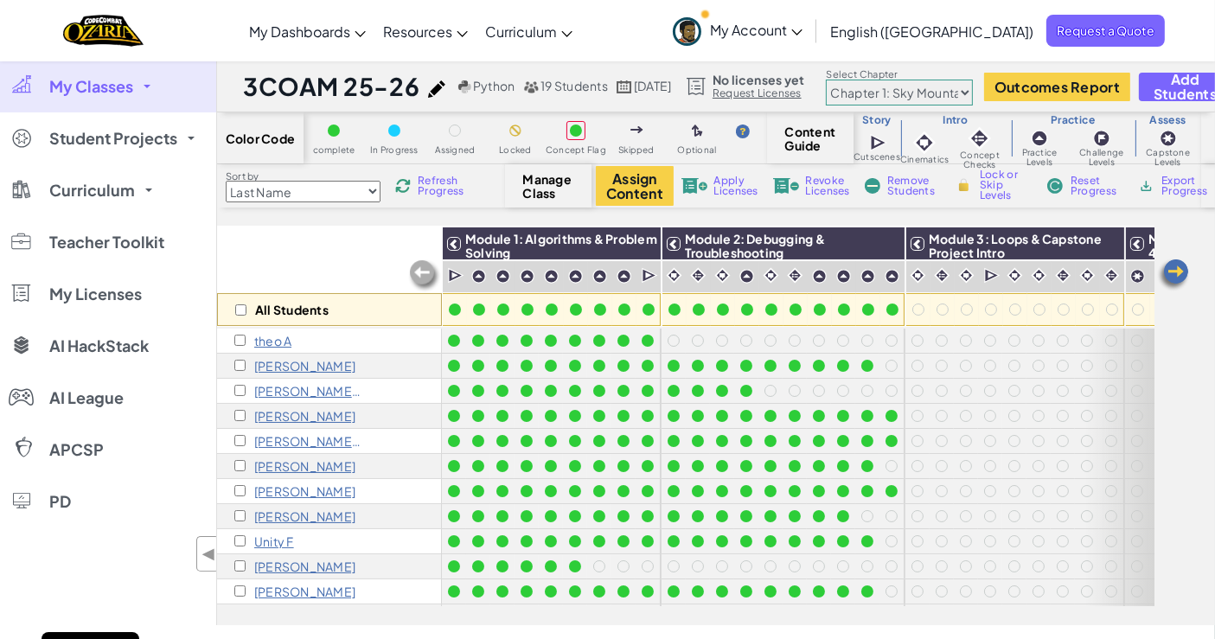
scroll to position [0, 56]
click at [93, 93] on span "My Classes" at bounding box center [91, 87] width 84 height 16
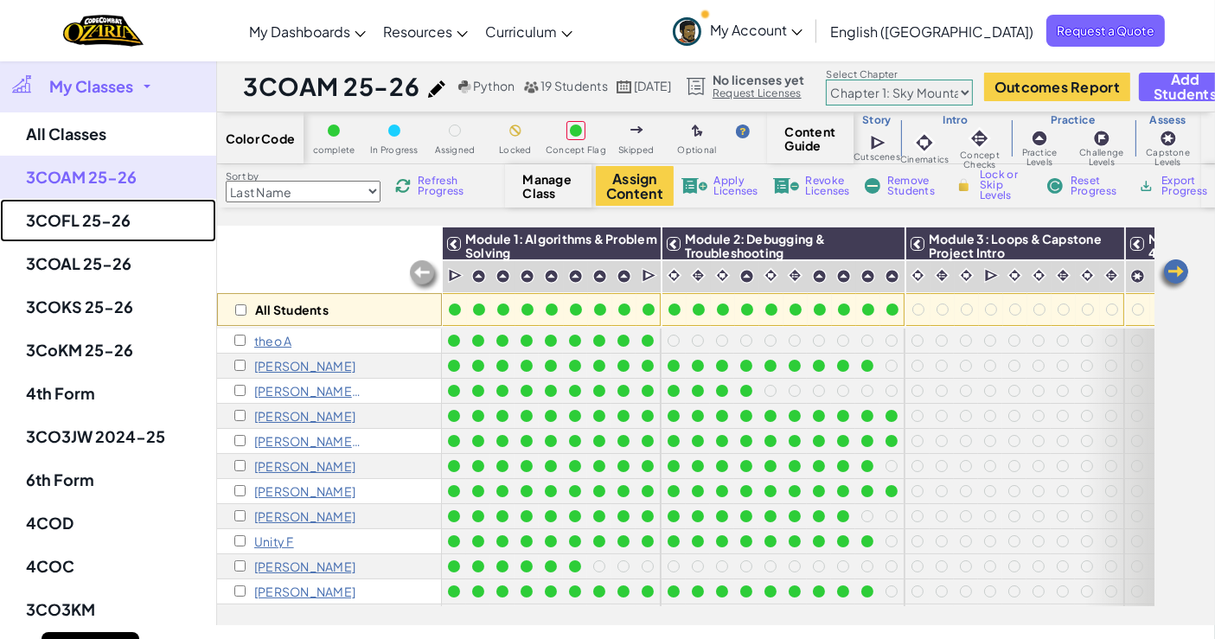
click at [91, 213] on link "3COFL 25-26" at bounding box center [108, 220] width 216 height 43
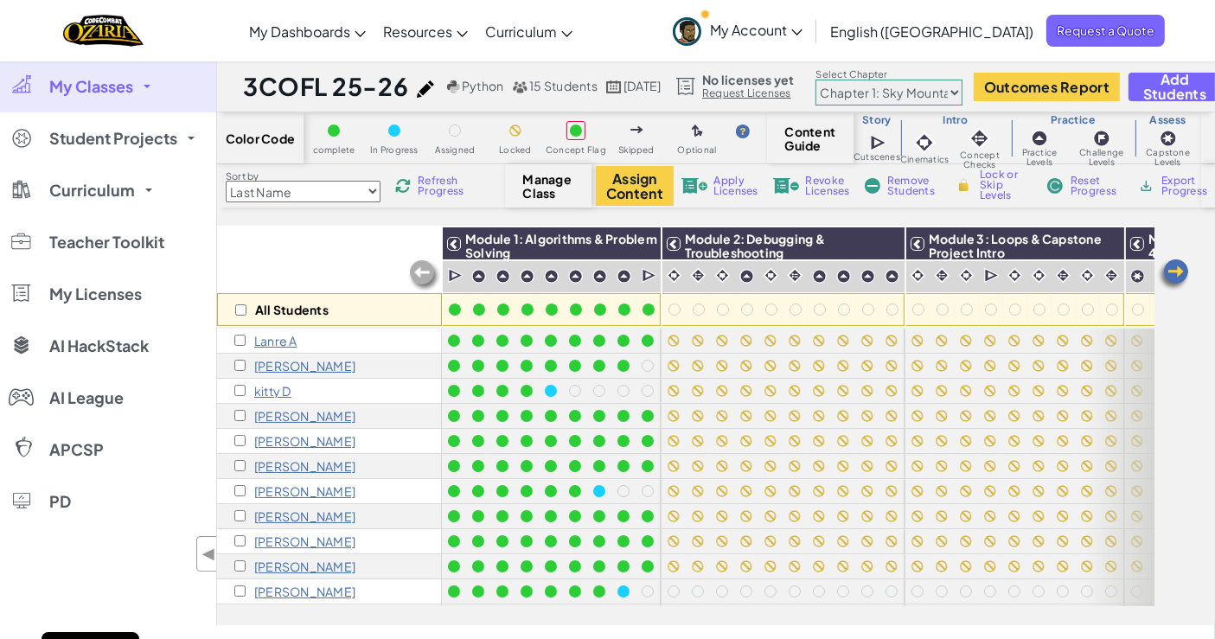
click at [103, 105] on link "My Classes" at bounding box center [108, 87] width 216 height 52
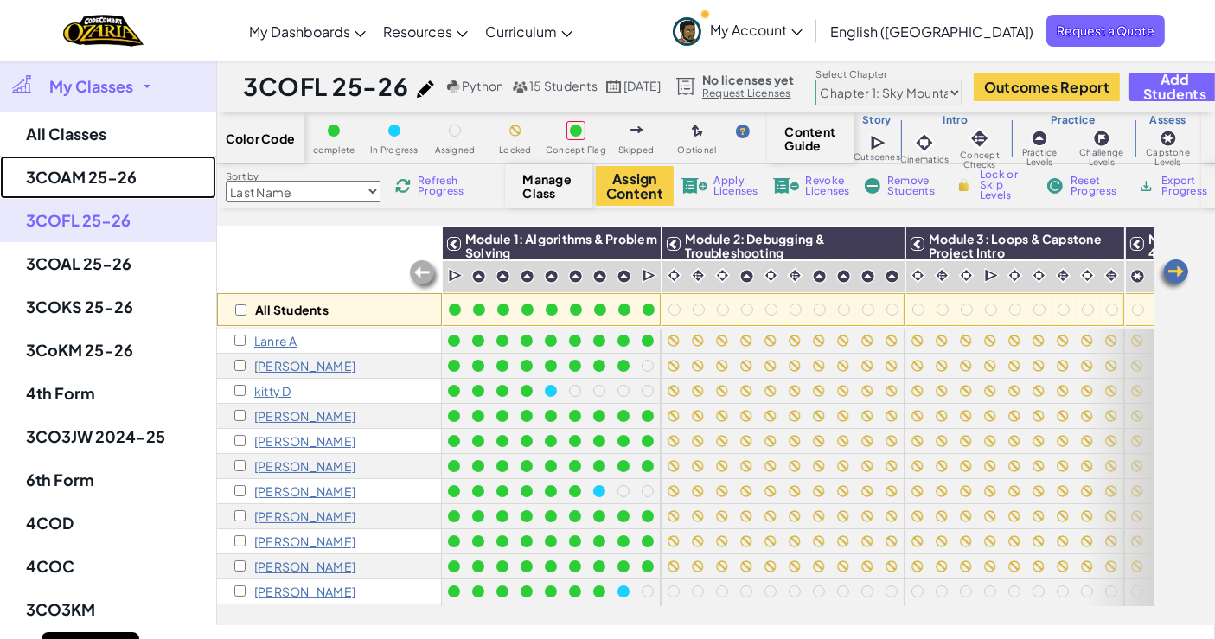
click at [98, 165] on link "3COAM 25-26" at bounding box center [108, 177] width 216 height 43
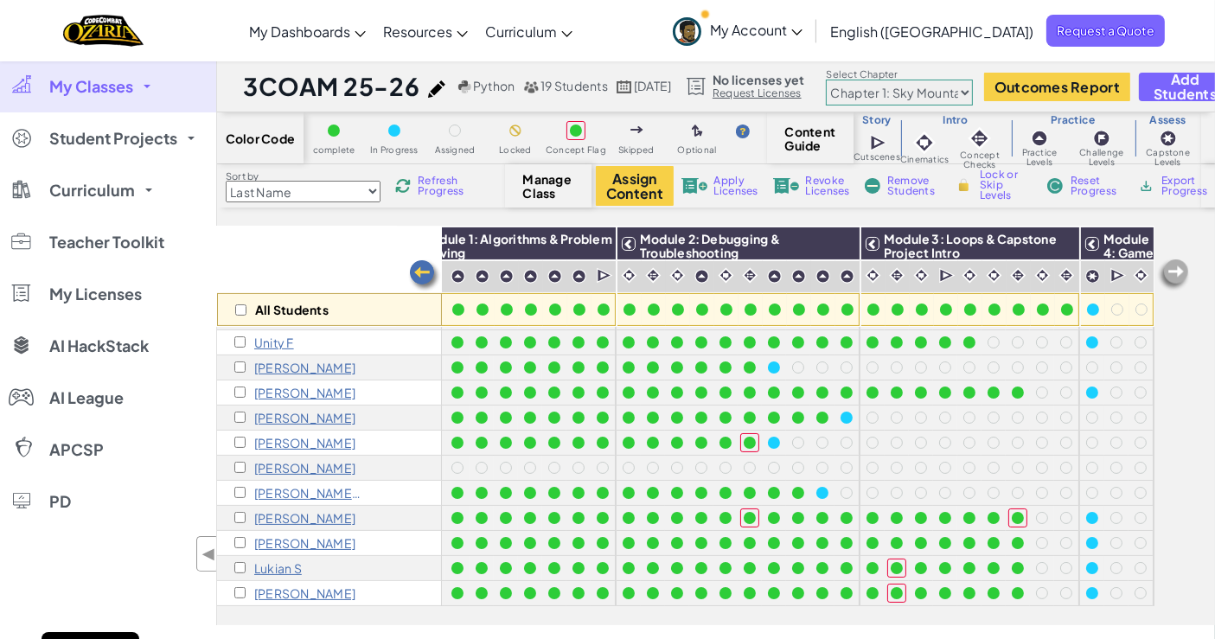
scroll to position [0, 56]
